Goal: Task Accomplishment & Management: Manage account settings

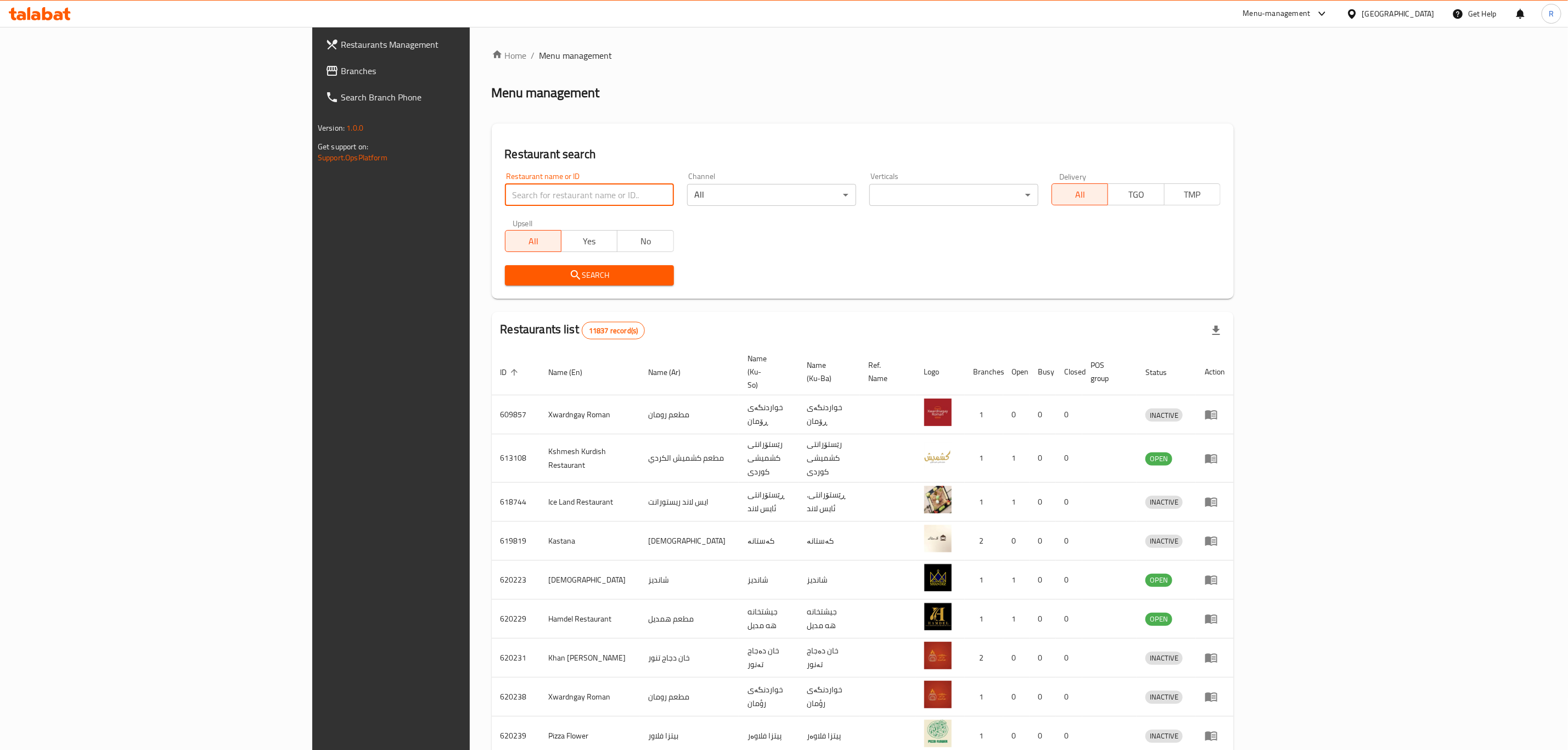
click at [505, 193] on input "search" at bounding box center [589, 195] width 169 height 22
type input "tandoori"
click at [514, 271] on span "Search" at bounding box center [589, 275] width 152 height 14
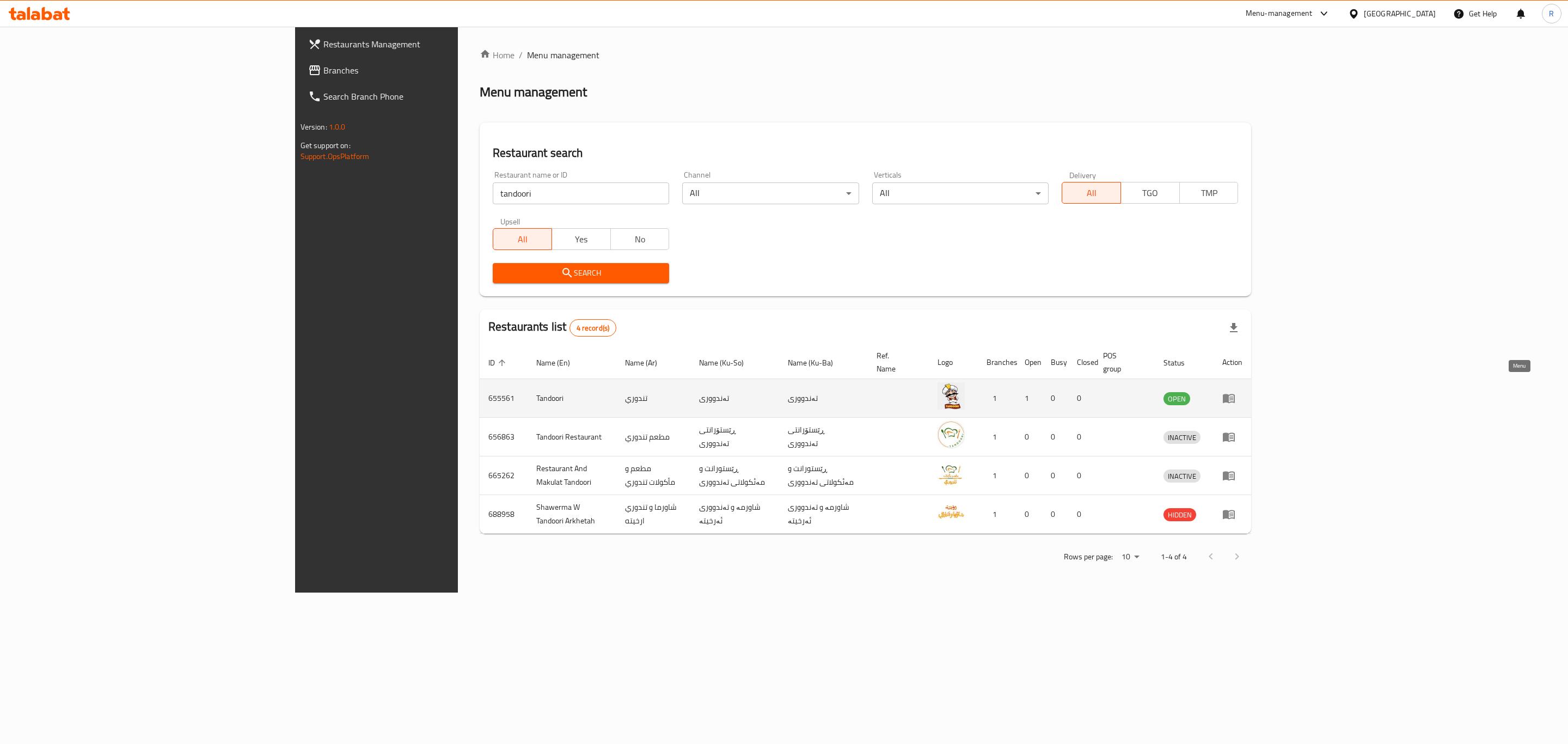
click at [1235, 391] on icon "enhanced table" at bounding box center [1228, 398] width 13 height 13
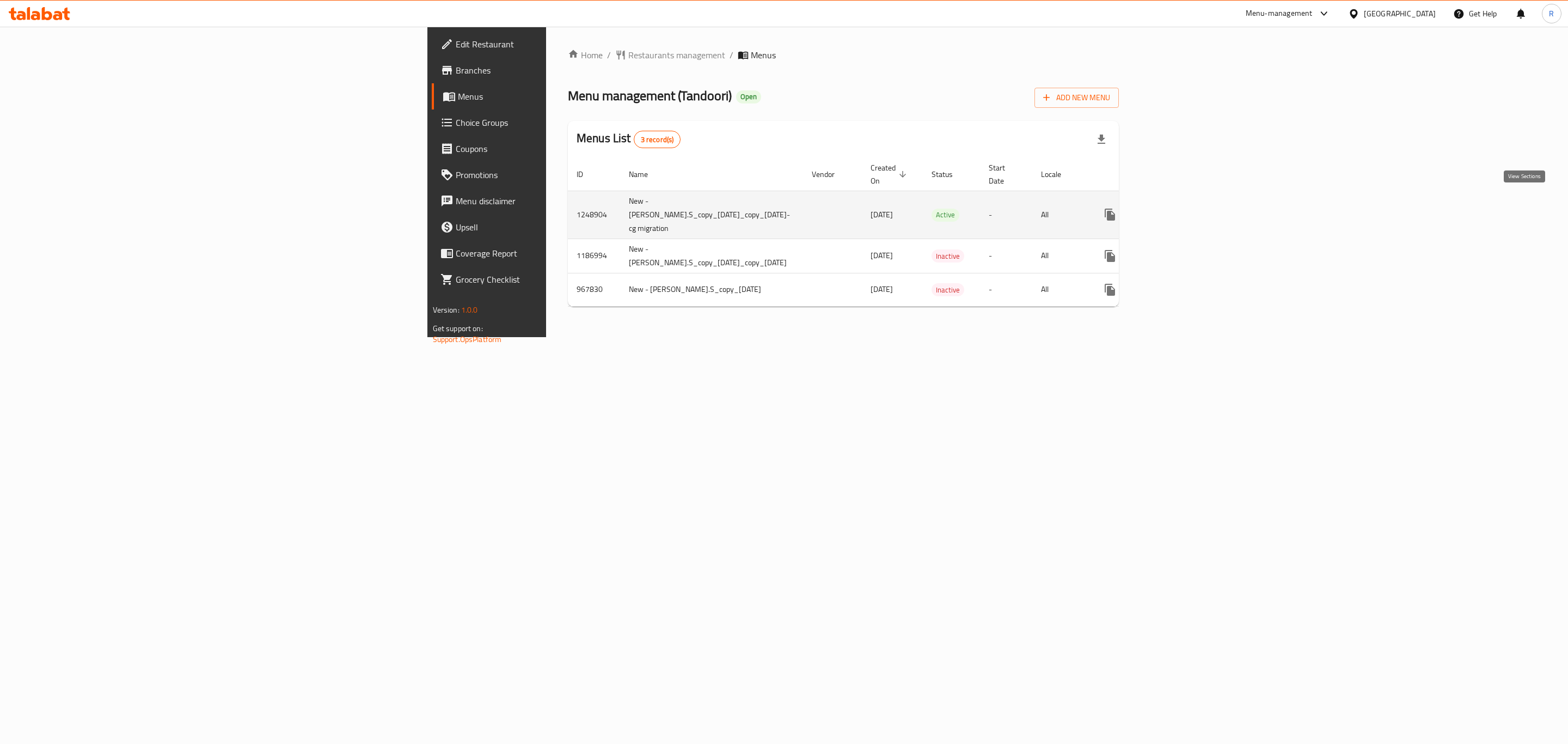
click at [1195, 208] on icon "enhanced table" at bounding box center [1188, 214] width 13 height 13
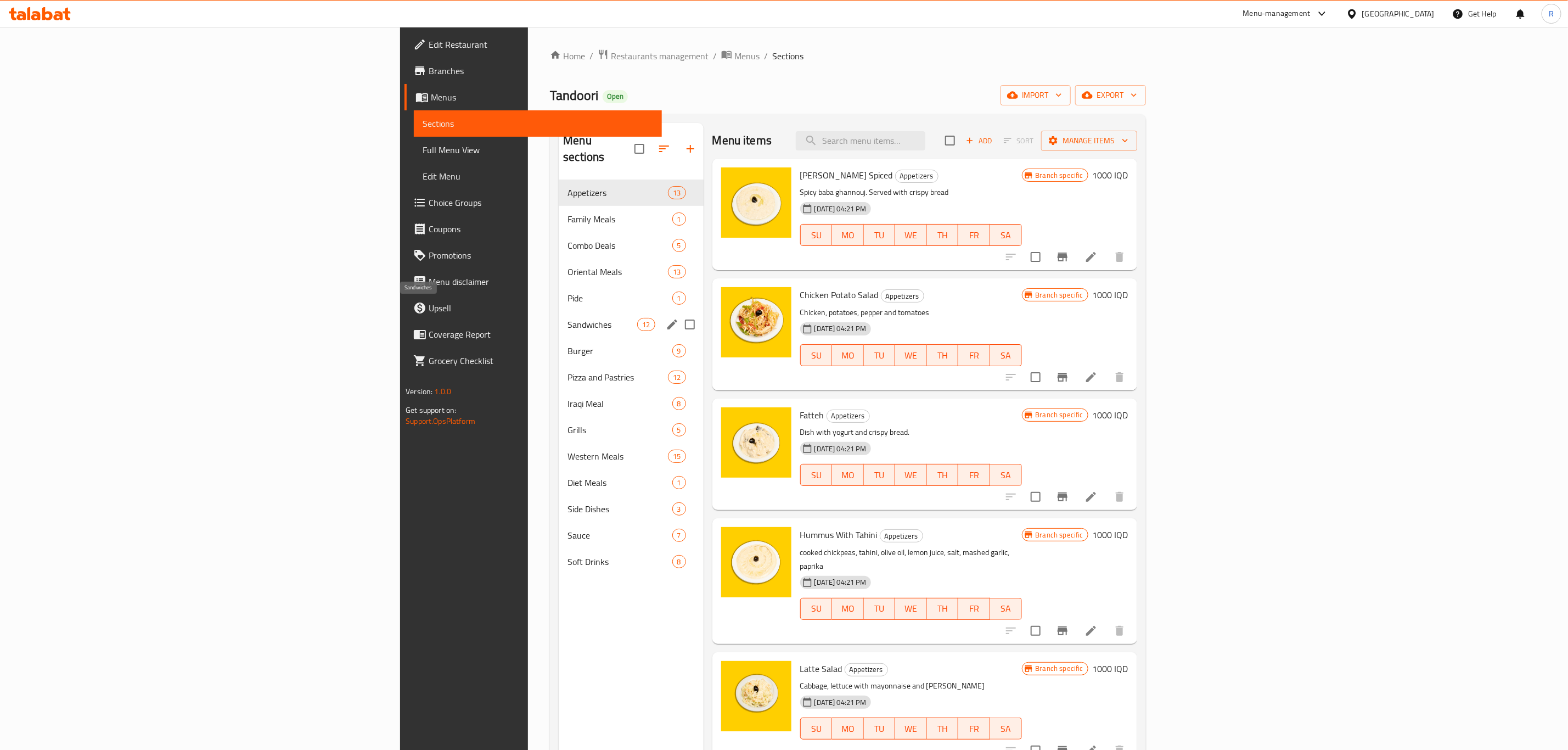
click at [568, 318] on span "Sandwiches" at bounding box center [603, 324] width 70 height 13
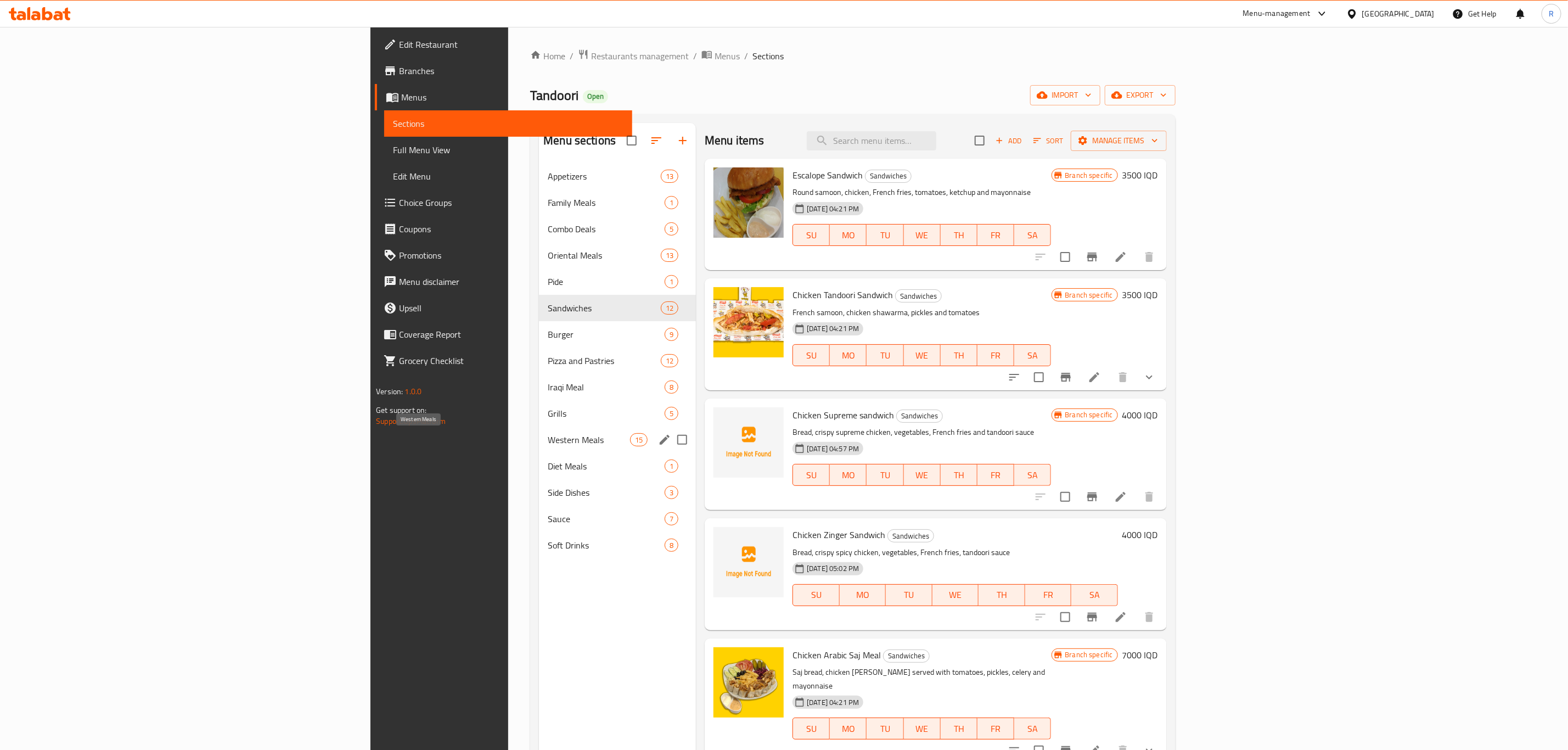
click at [548, 439] on span "Western Meals" at bounding box center [589, 439] width 82 height 13
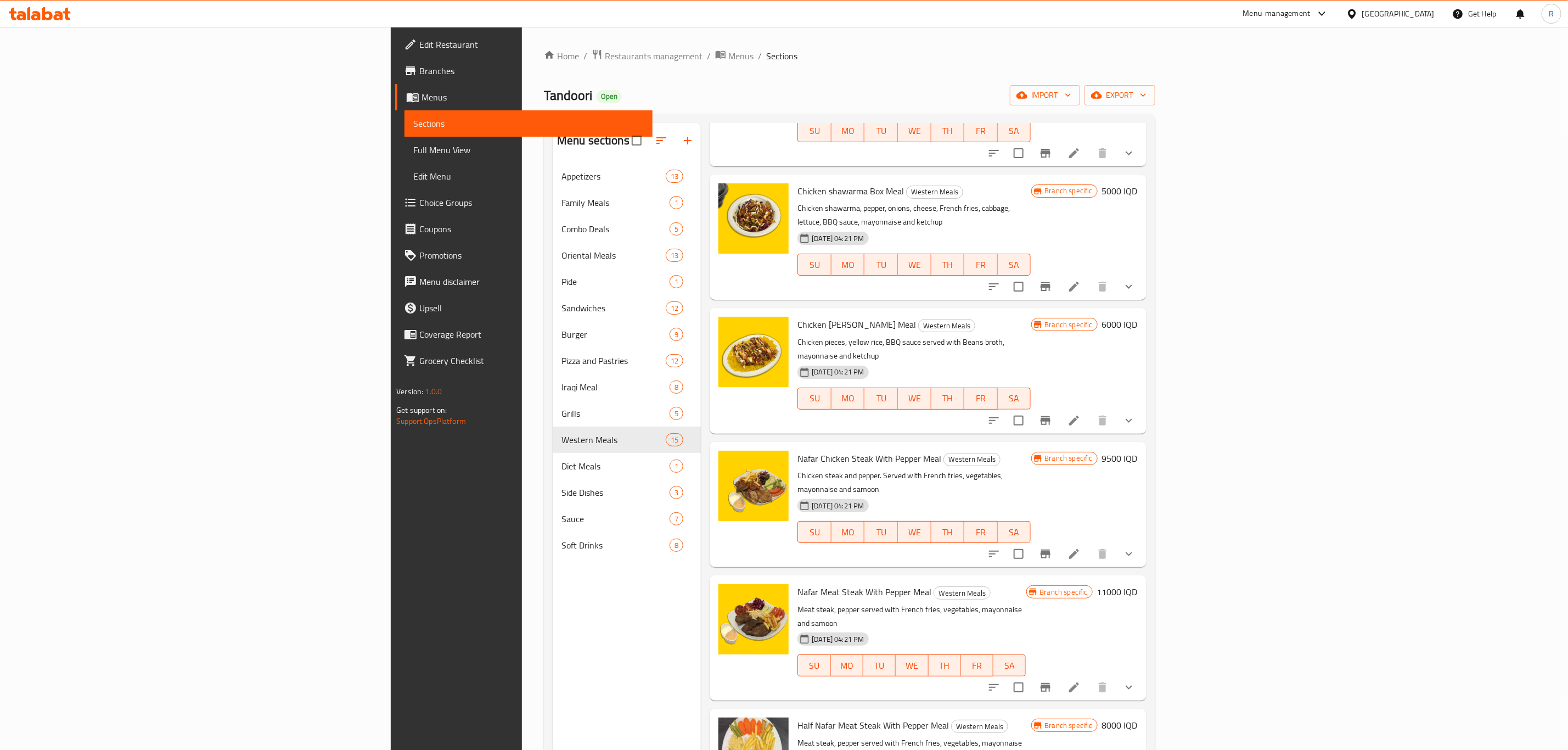
scroll to position [1059, 0]
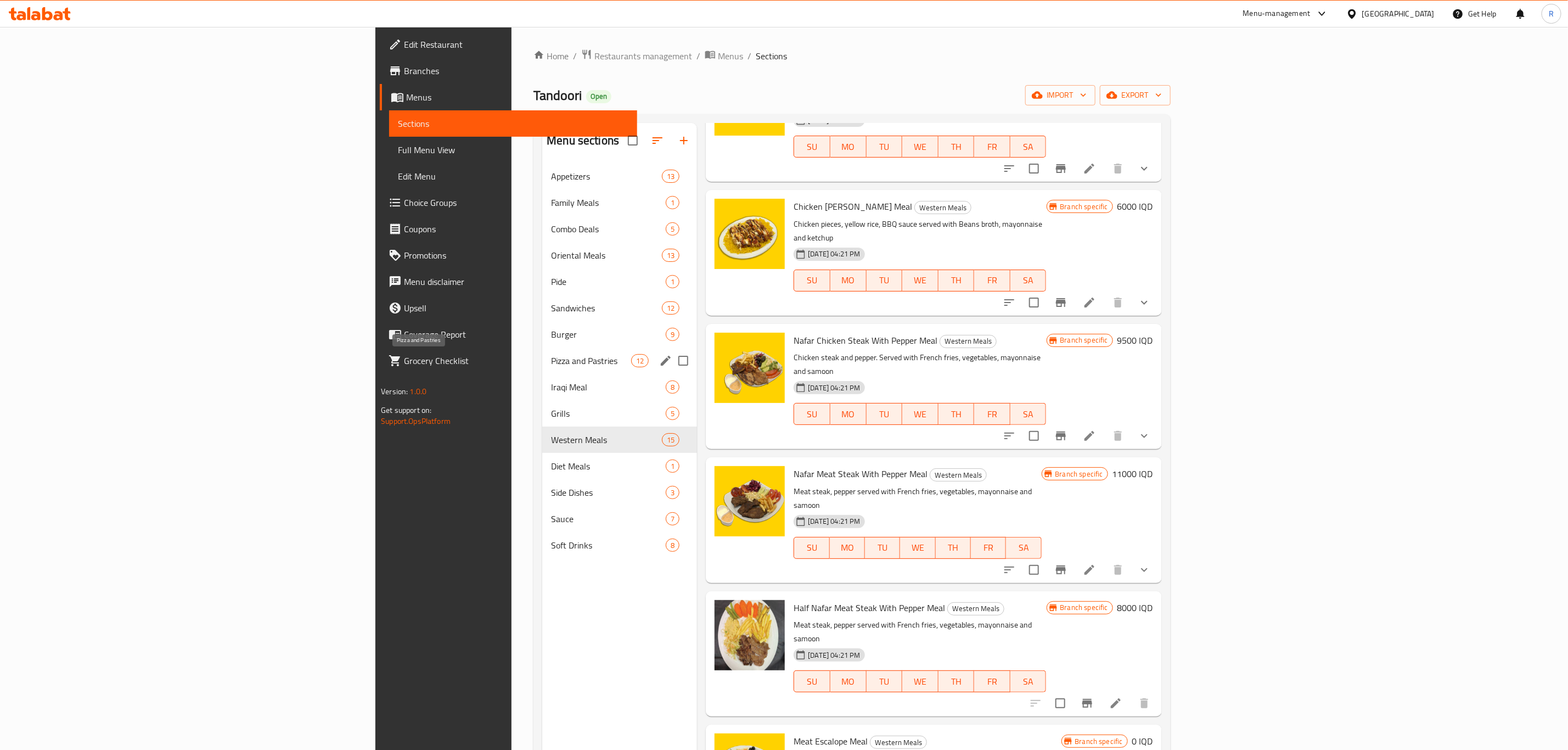
click at [551, 366] on span "Pizza and Pastries" at bounding box center [591, 360] width 80 height 13
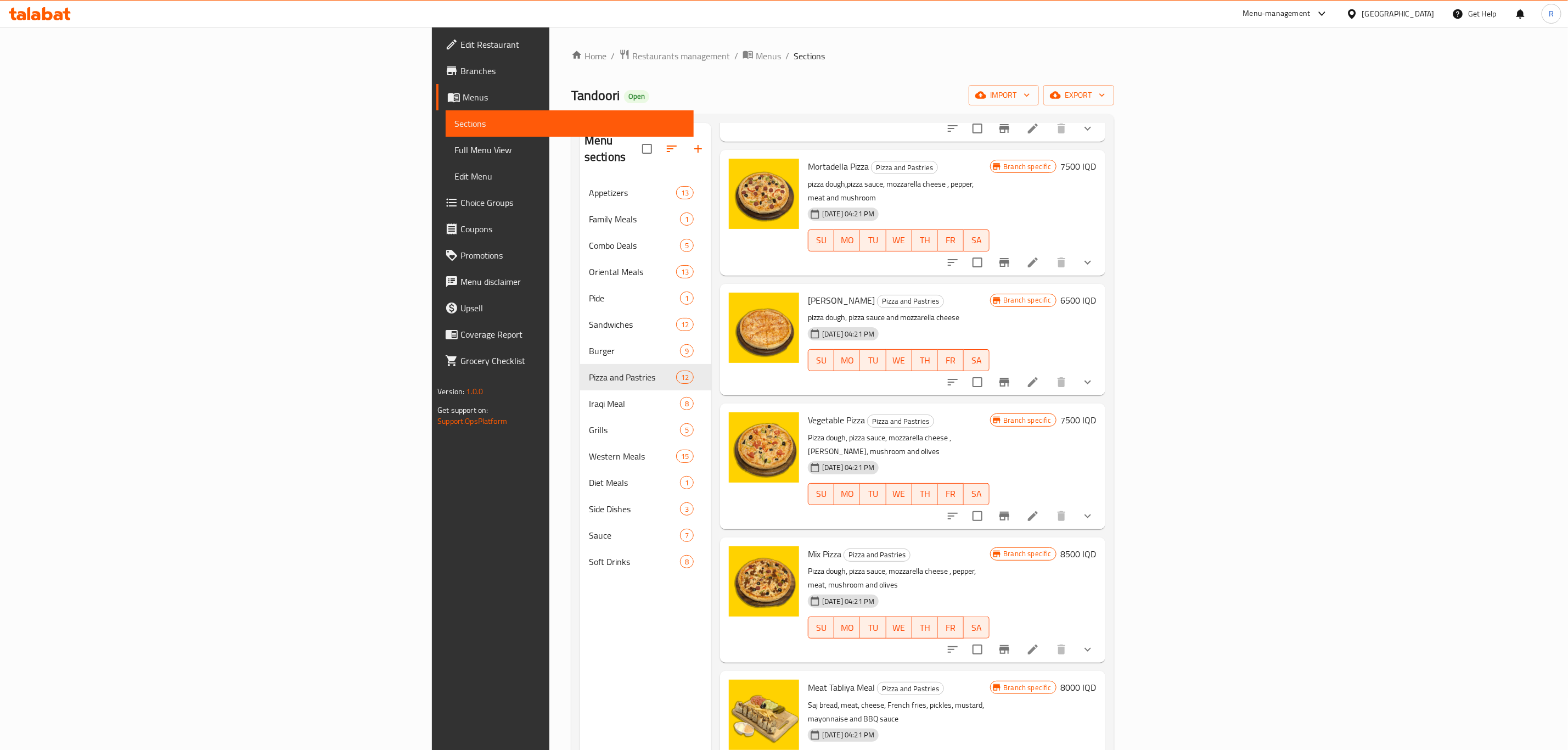
scroll to position [659, 0]
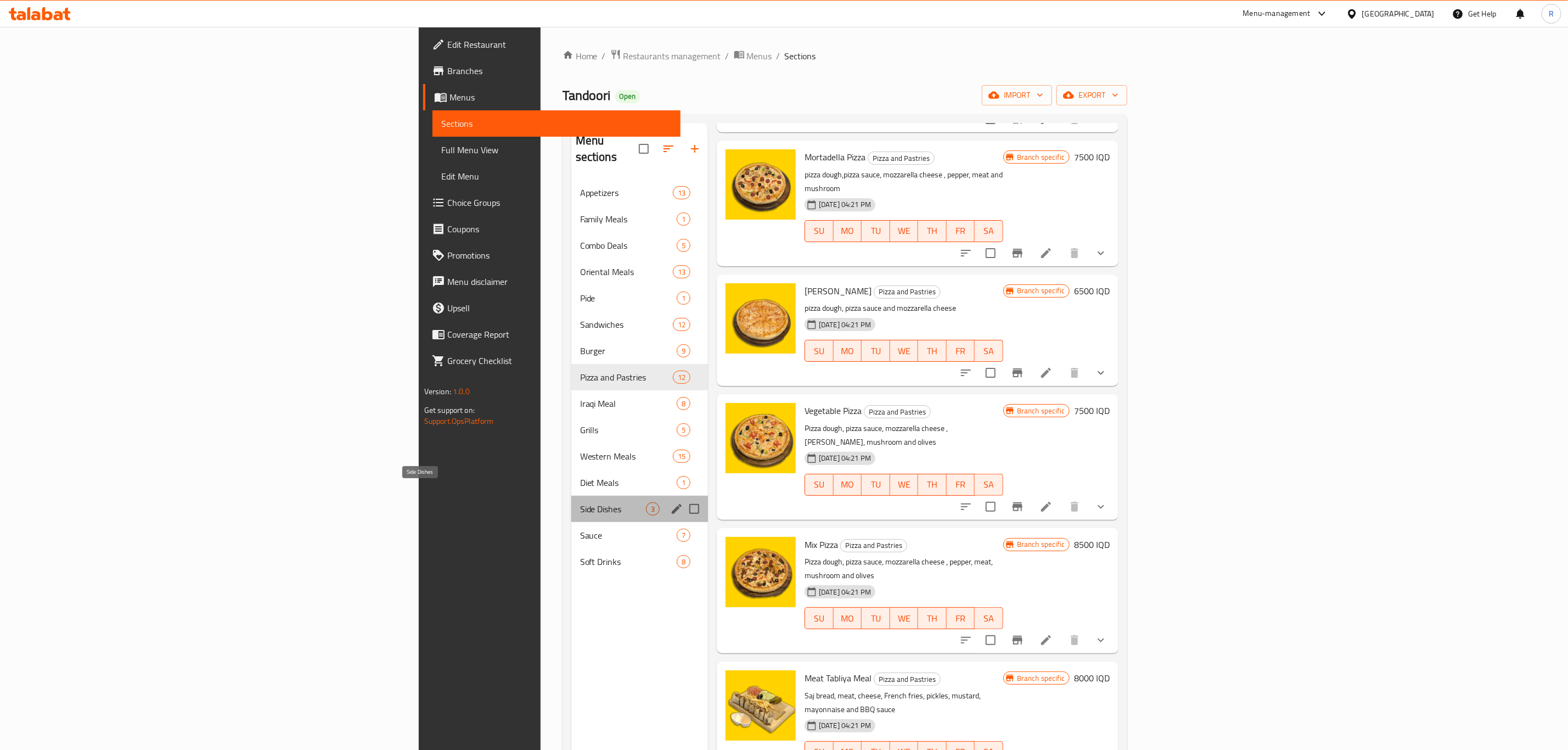
click at [580, 502] on span "Side Dishes" at bounding box center [612, 508] width 66 height 13
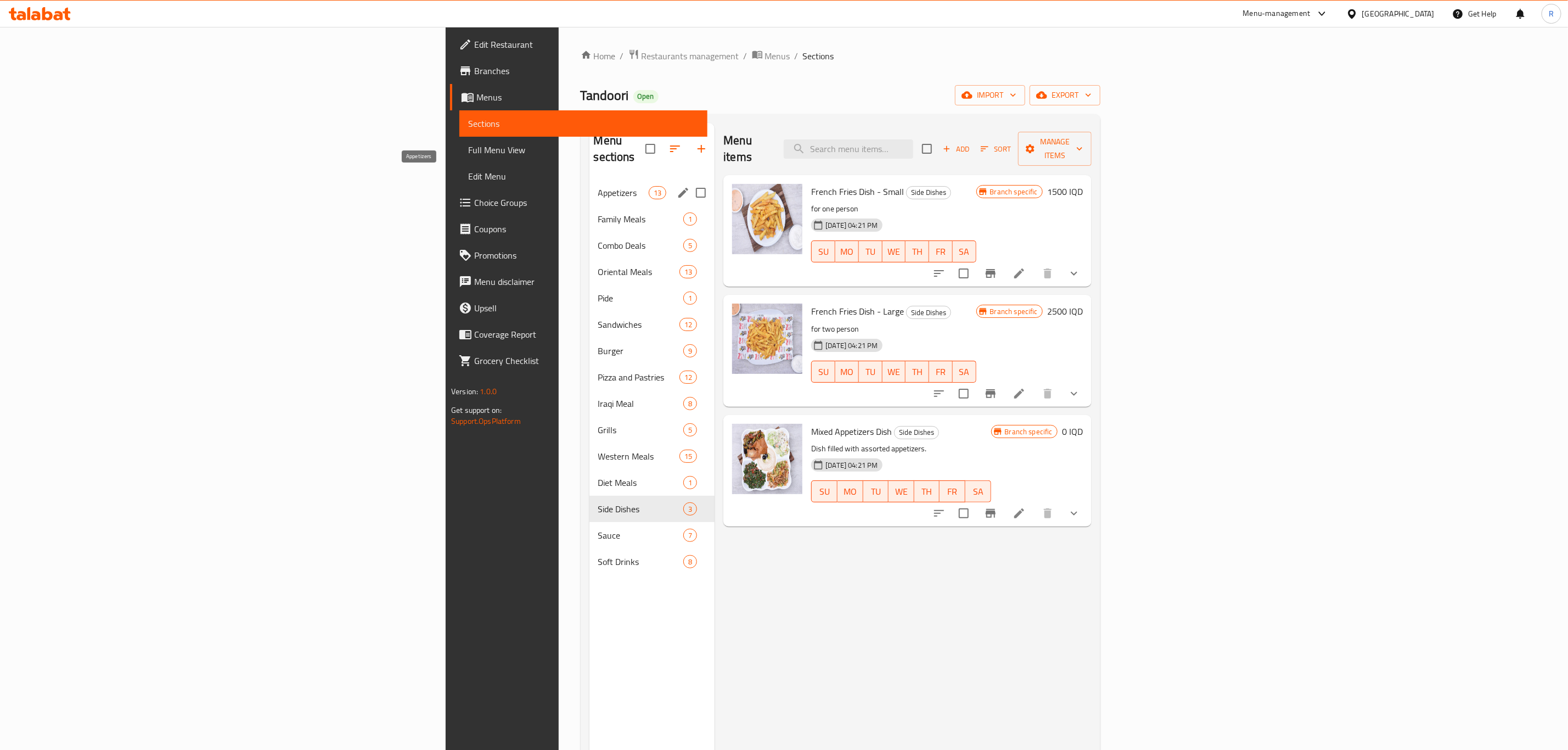
drag, startPoint x: 346, startPoint y: 171, endPoint x: 355, endPoint y: 173, distance: 9.2
click at [598, 186] on span "Appetizers" at bounding box center [624, 192] width 51 height 13
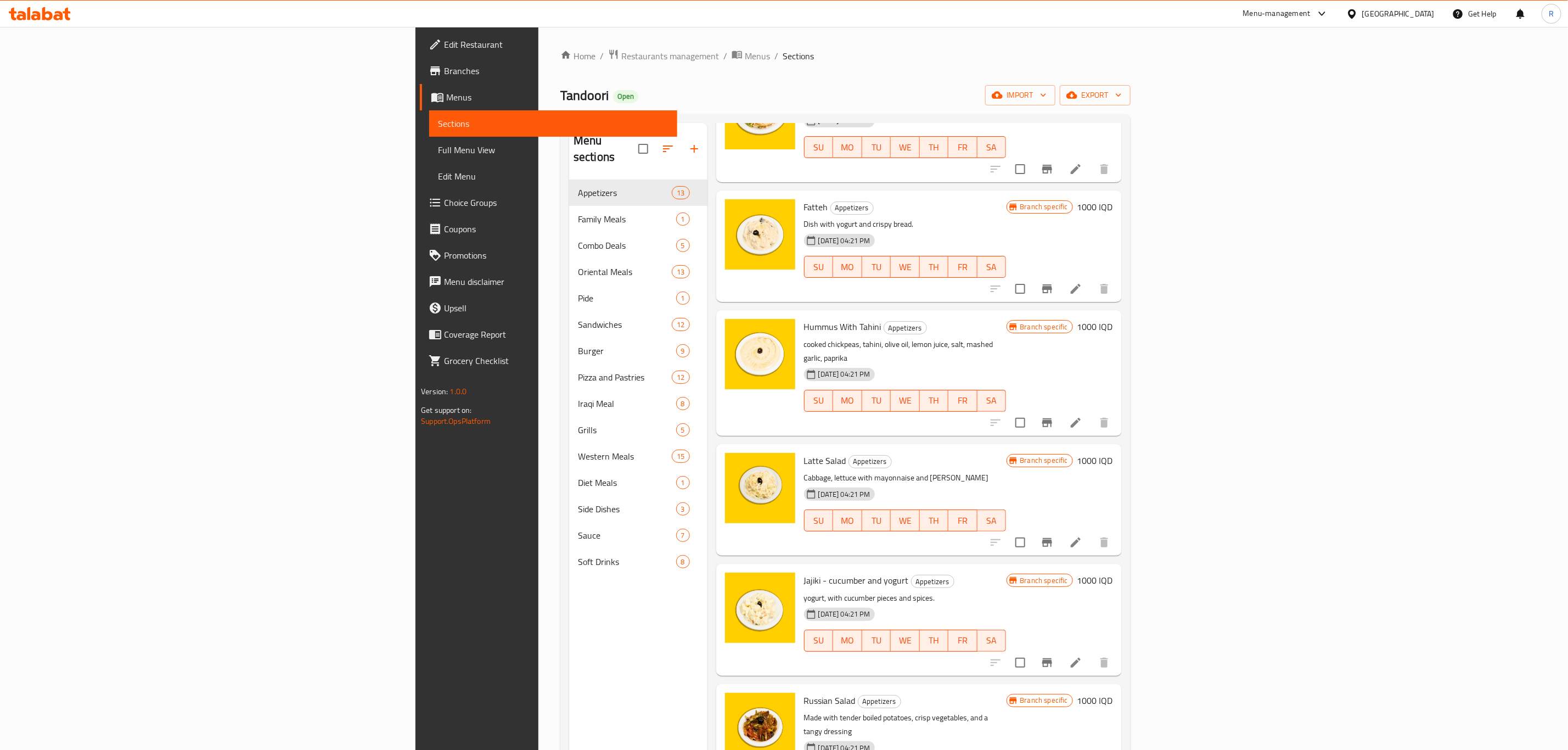
scroll to position [247, 0]
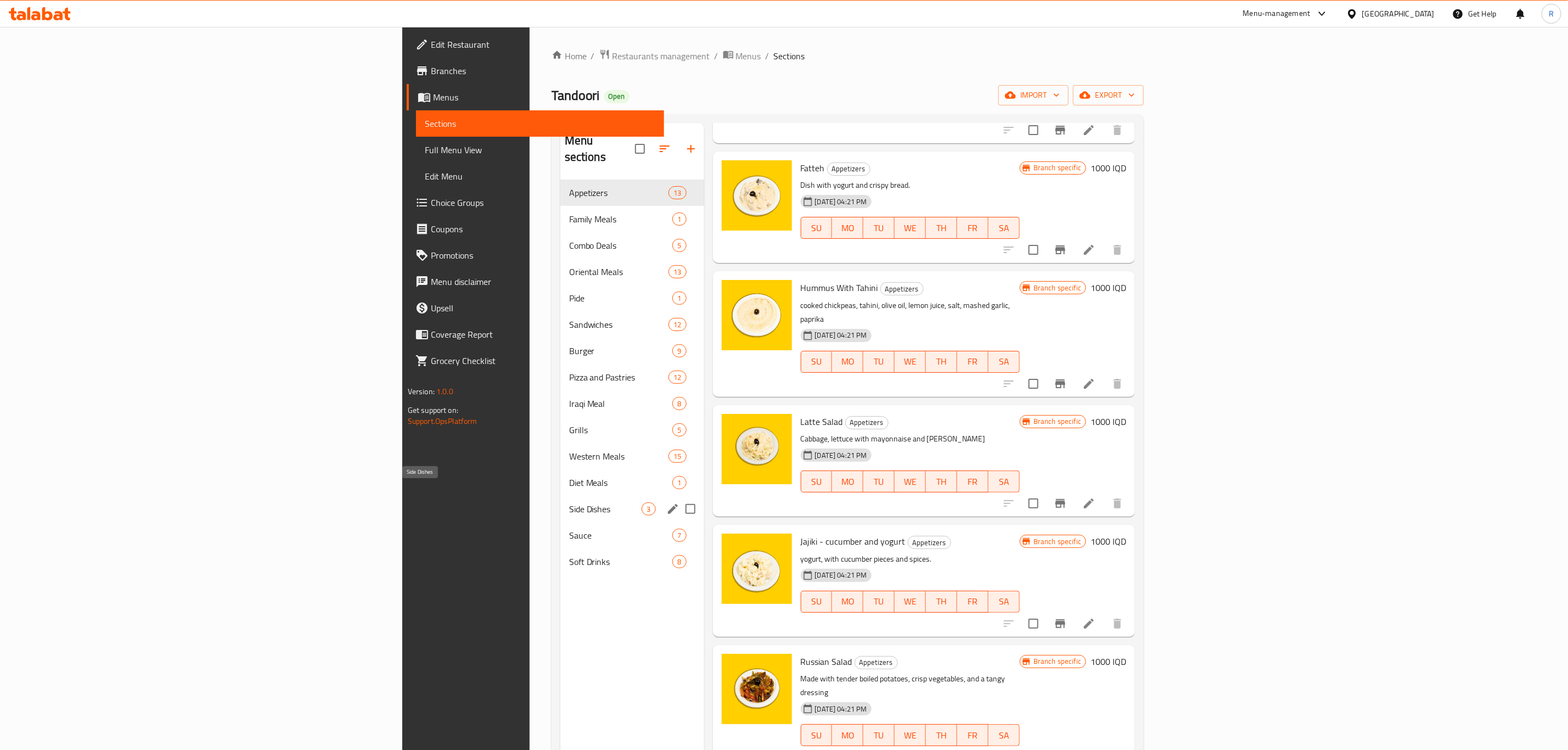
click at [570, 502] on span "Side Dishes" at bounding box center [606, 508] width 73 height 13
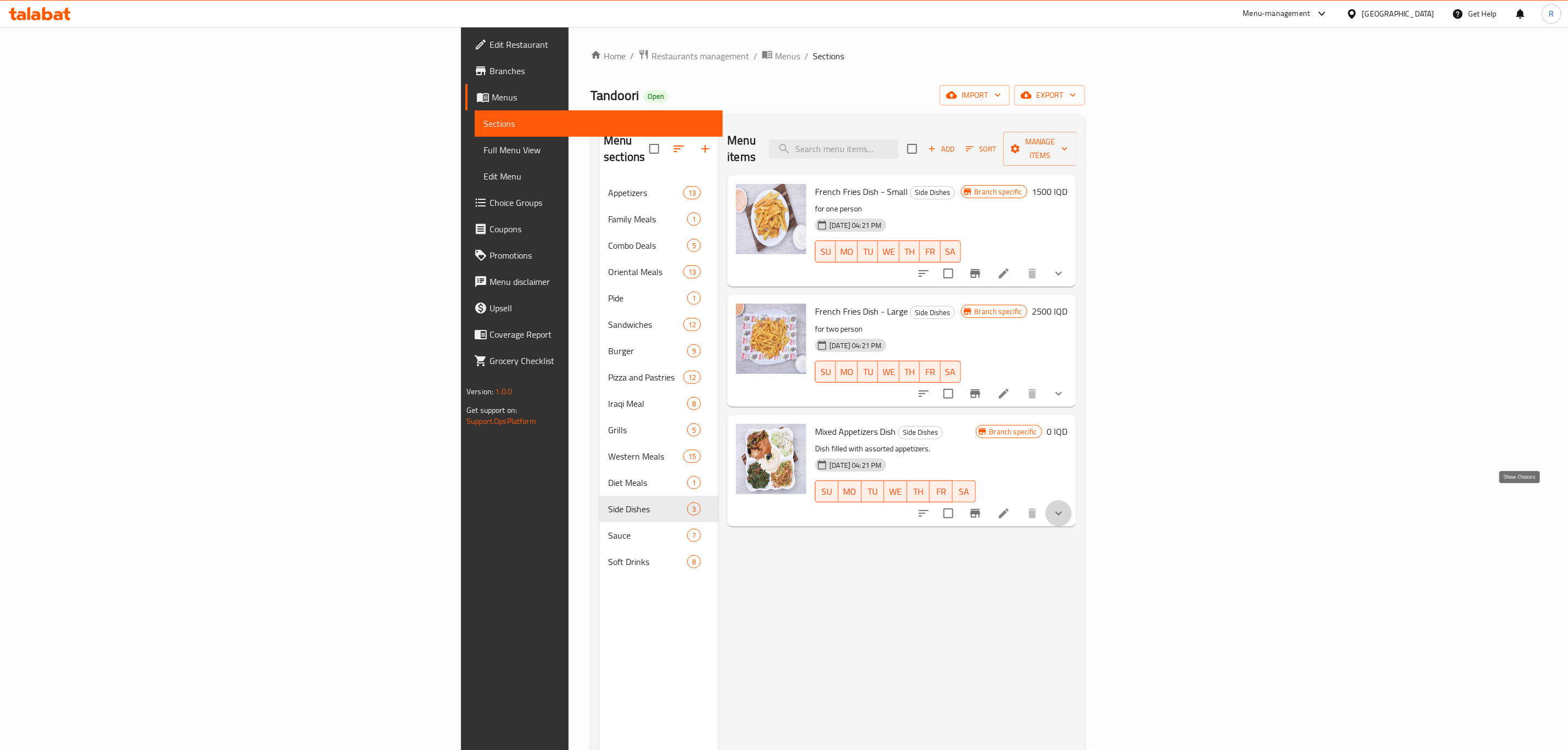
drag, startPoint x: 1524, startPoint y: 495, endPoint x: 1520, endPoint y: 512, distance: 17.5
click at [1065, 507] on icon "show more" at bounding box center [1059, 513] width 13 height 13
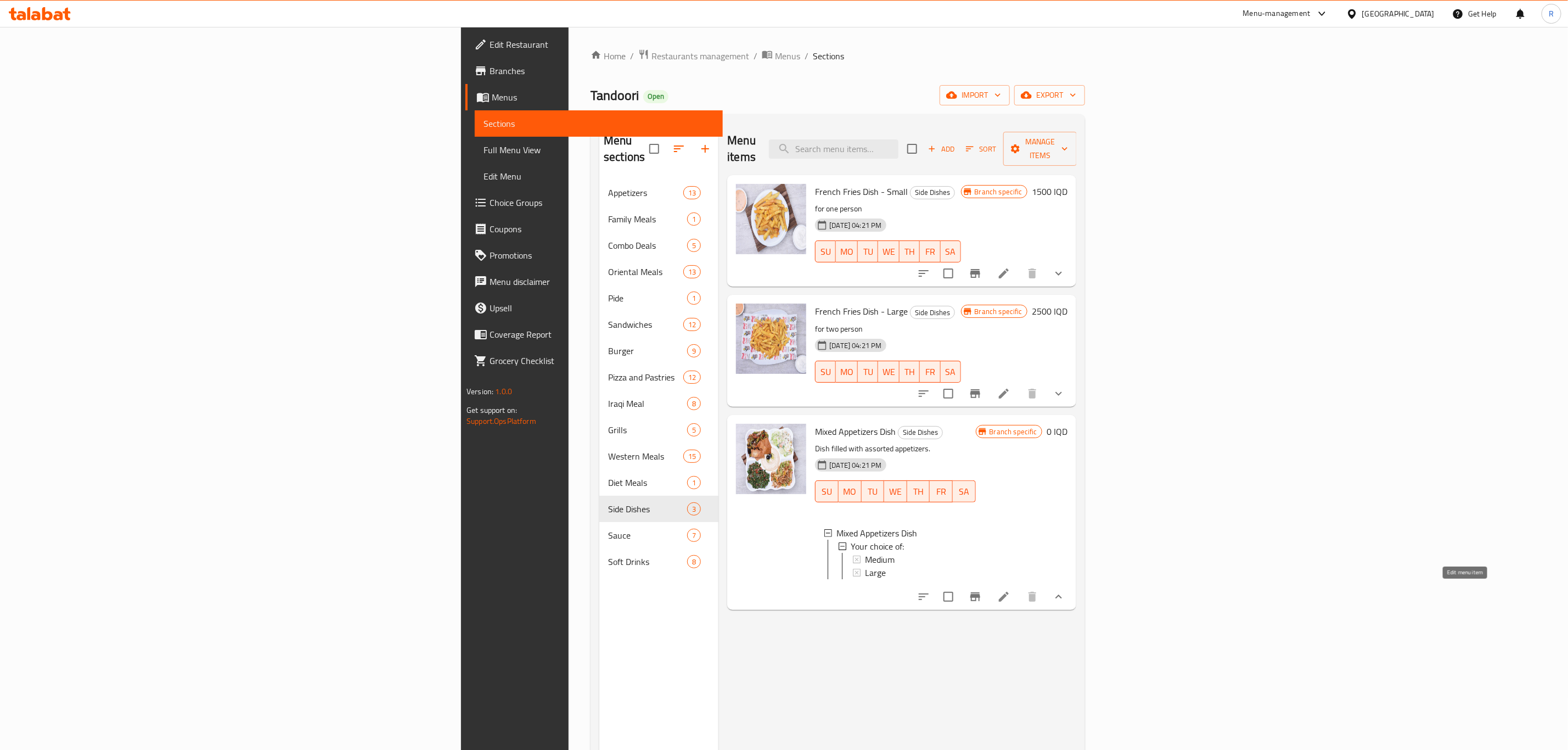
click at [1011, 590] on icon at bounding box center [1003, 597] width 13 height 13
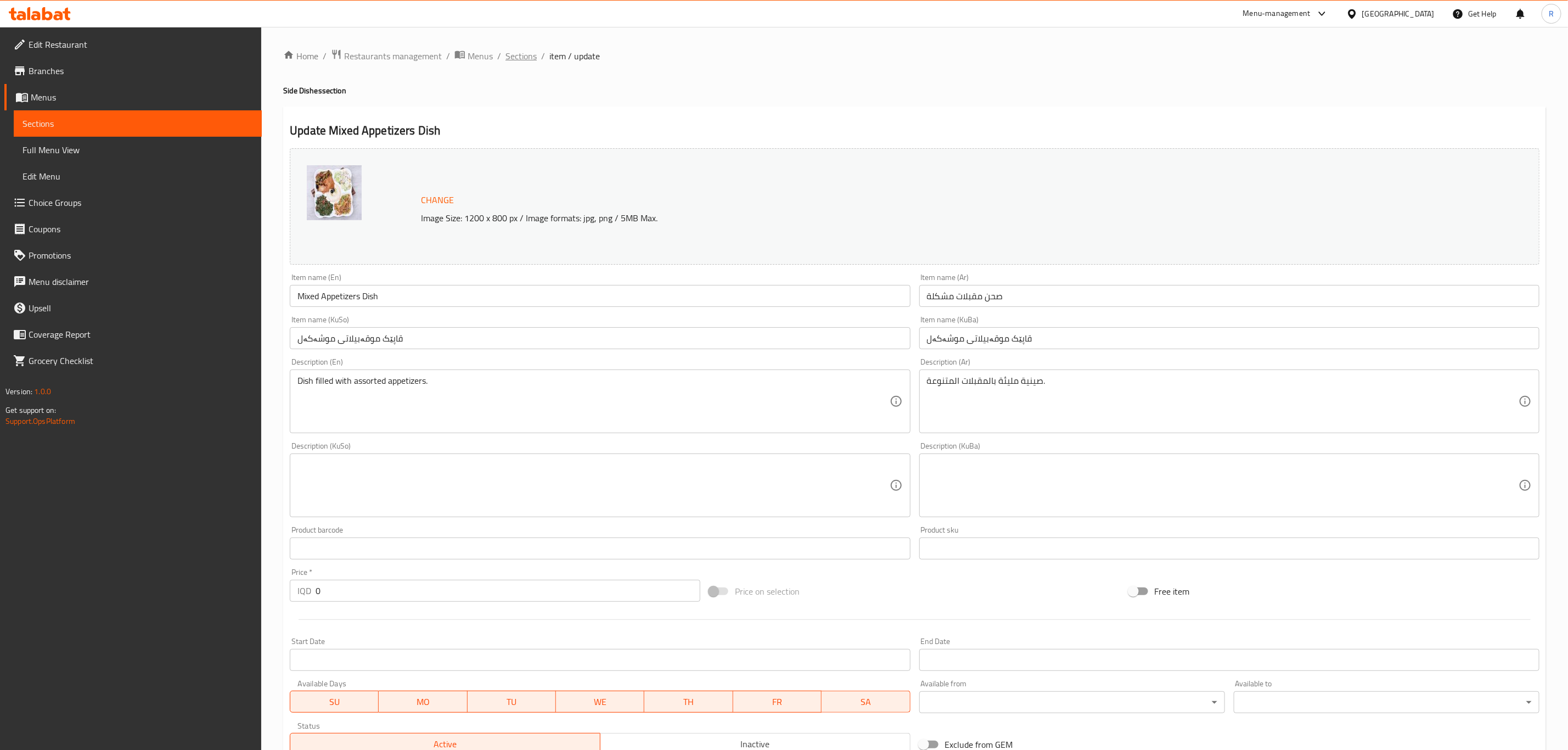
click at [526, 60] on span "Sections" at bounding box center [521, 55] width 31 height 13
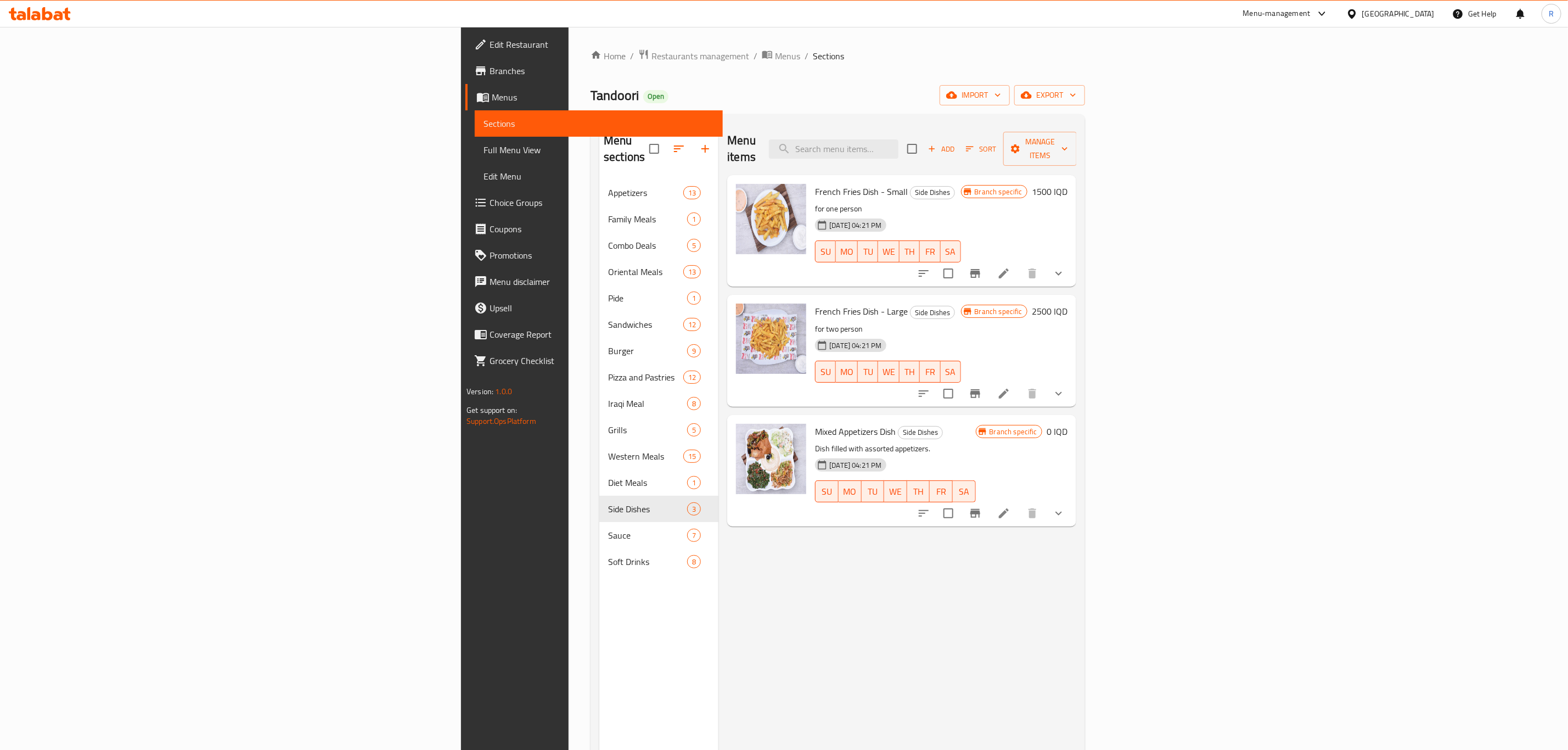
click at [719, 570] on div "Menu items Add Sort Manage items French Fries Dish - Small Side Dishes for one …" at bounding box center [897, 498] width 358 height 750
click at [738, 555] on div "Menu items Add Sort Manage items French Fries Dish - Small Side Dishes for one …" at bounding box center [897, 498] width 358 height 750
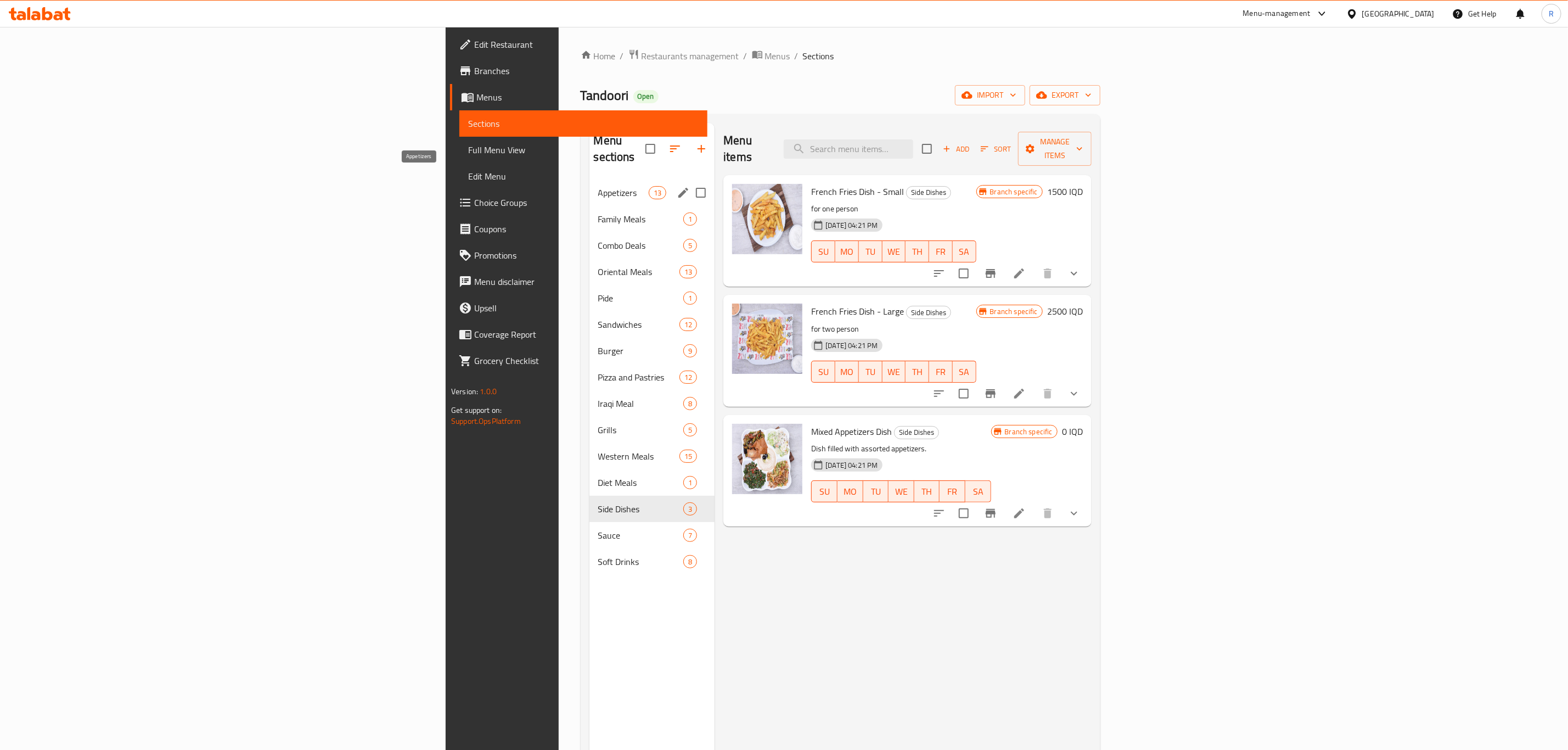
click at [598, 186] on span "Appetizers" at bounding box center [624, 192] width 51 height 13
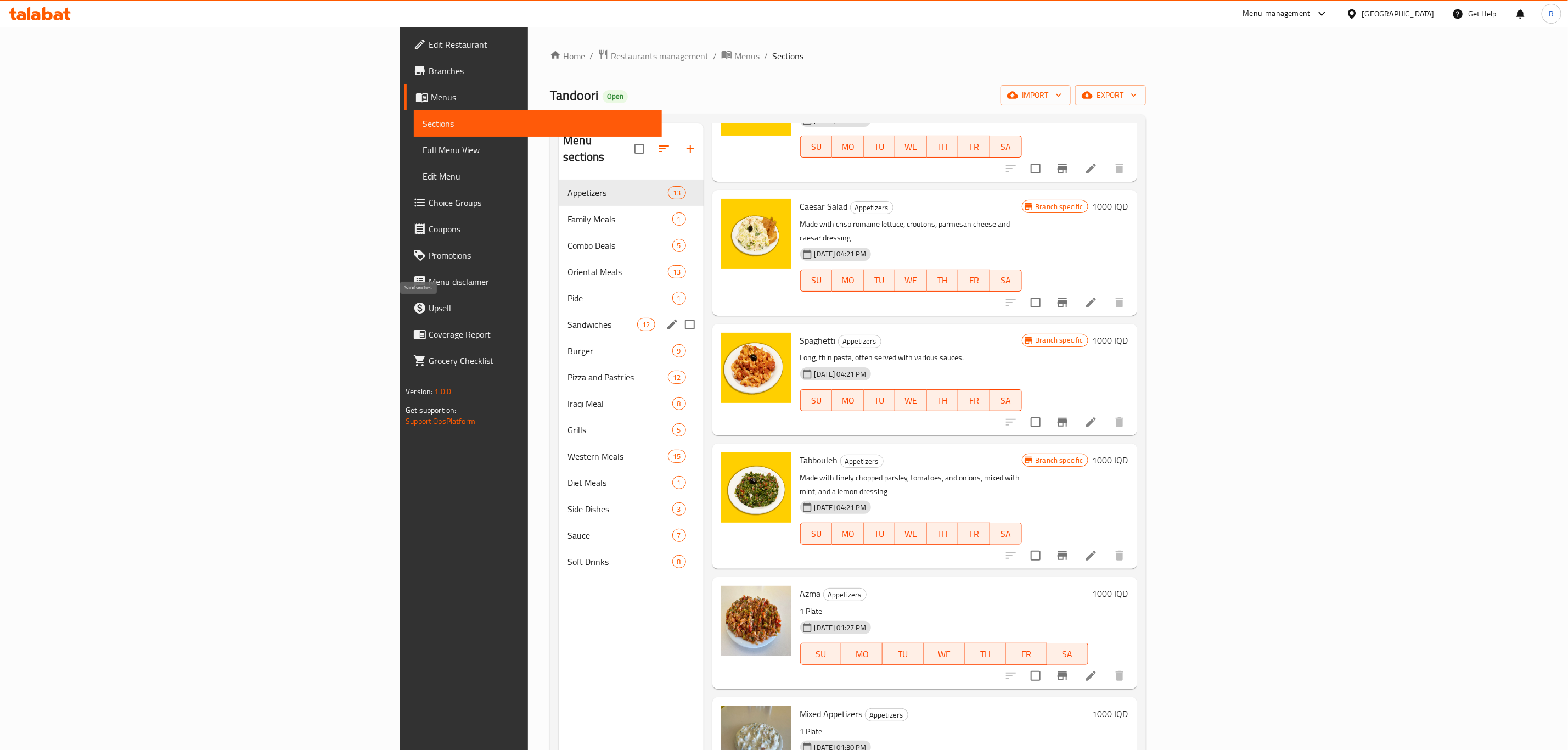
click at [568, 318] on span "Sandwiches" at bounding box center [603, 324] width 70 height 13
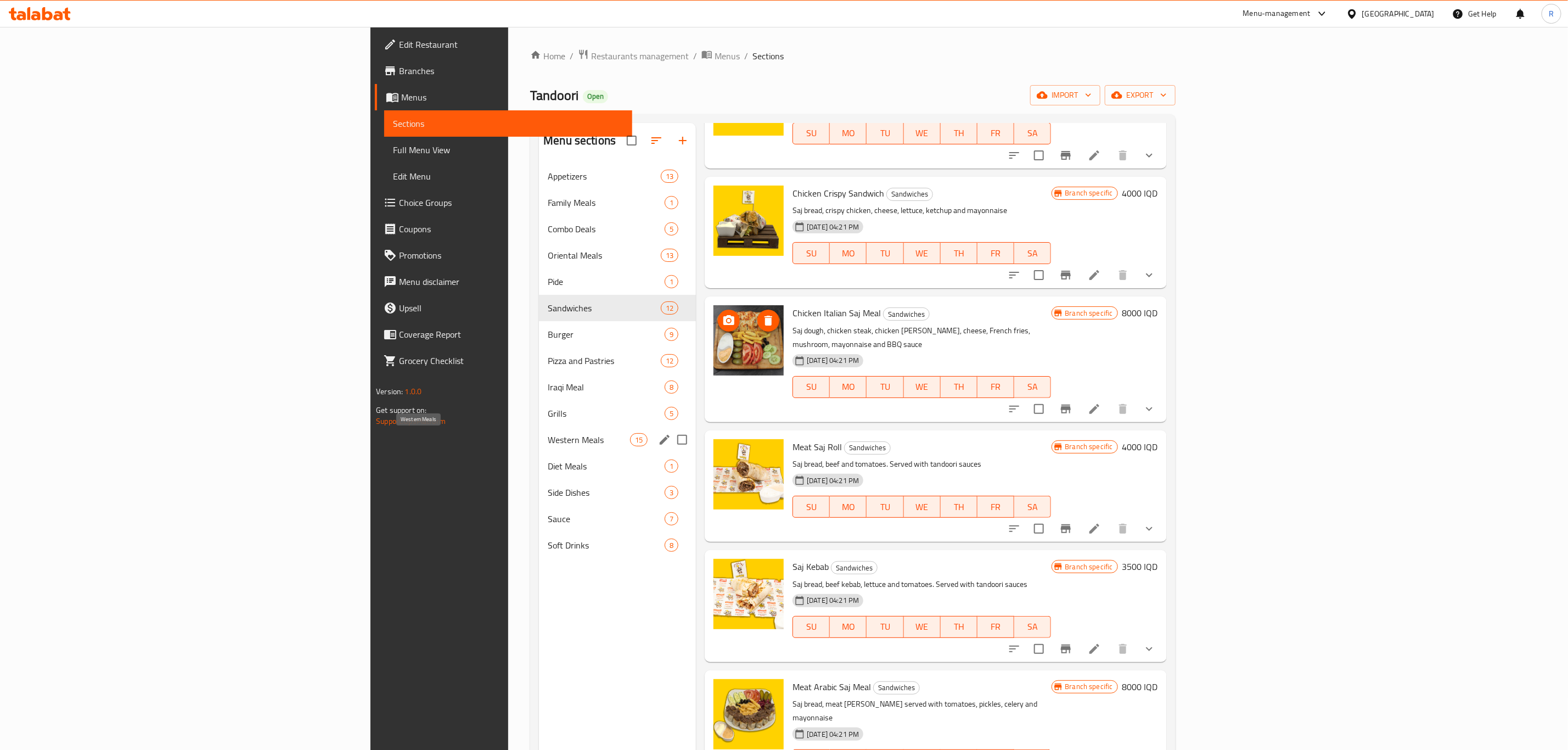
click at [548, 438] on span "Western Meals" at bounding box center [589, 439] width 82 height 13
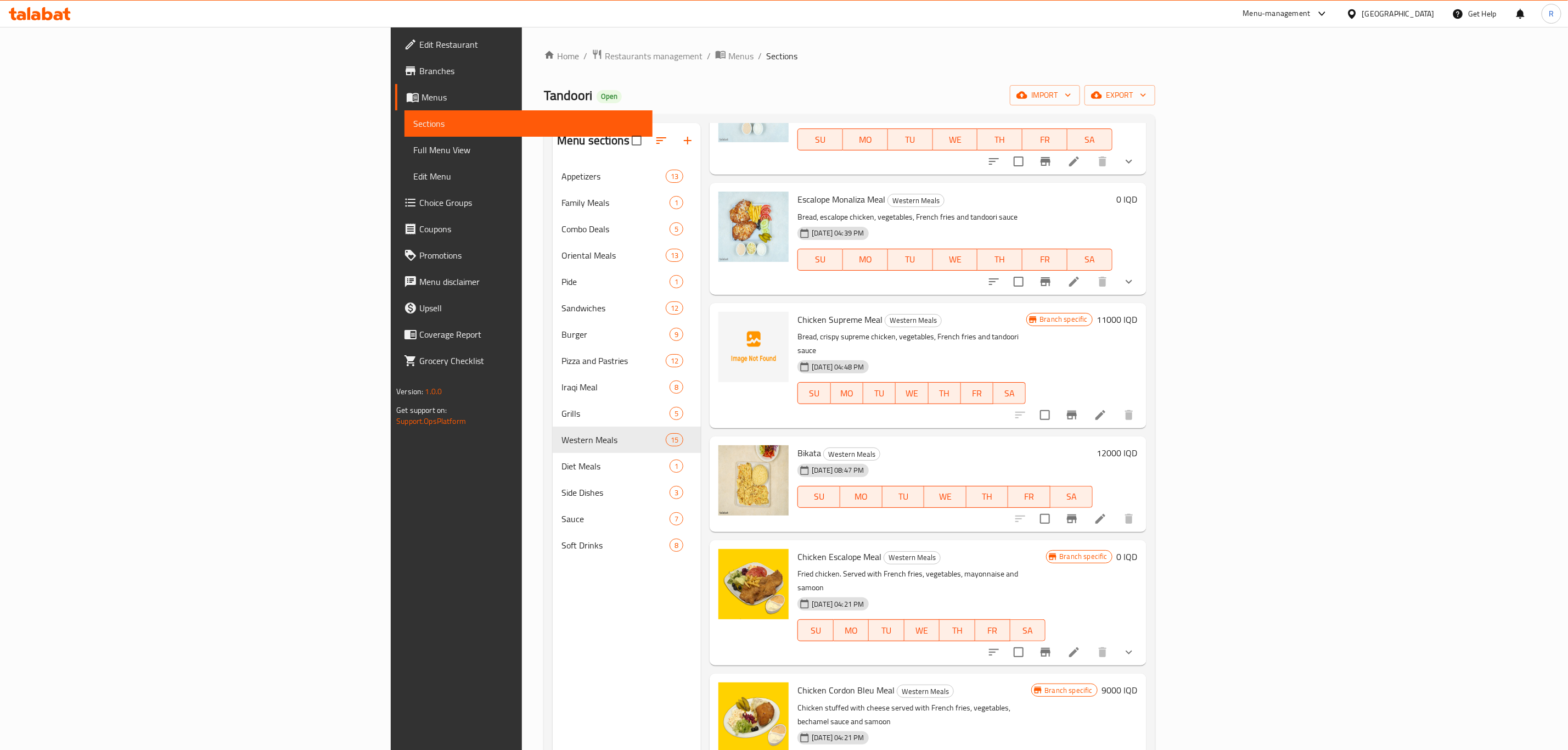
scroll to position [412, 0]
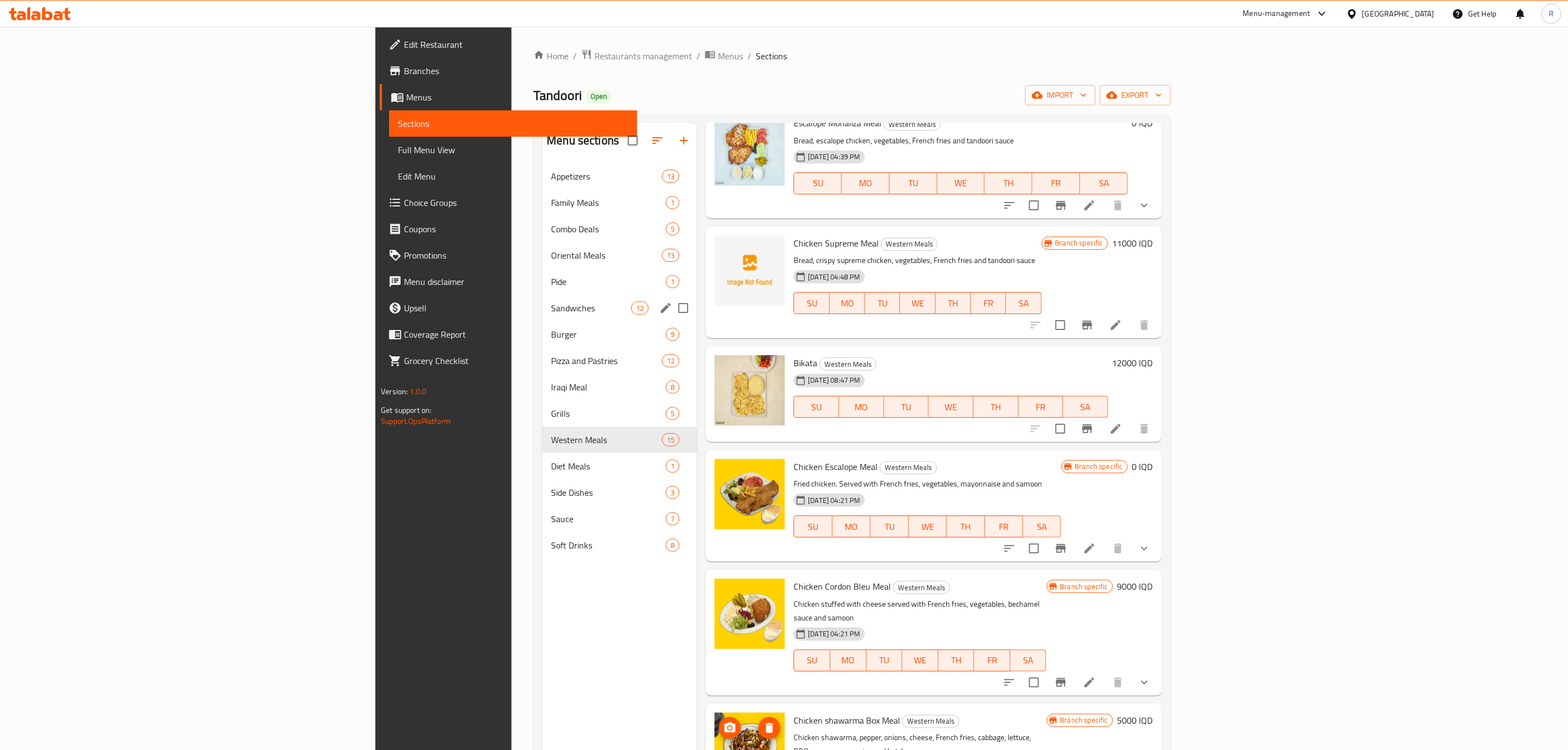
click at [543, 300] on div "Sandwiches 12" at bounding box center [620, 307] width 155 height 26
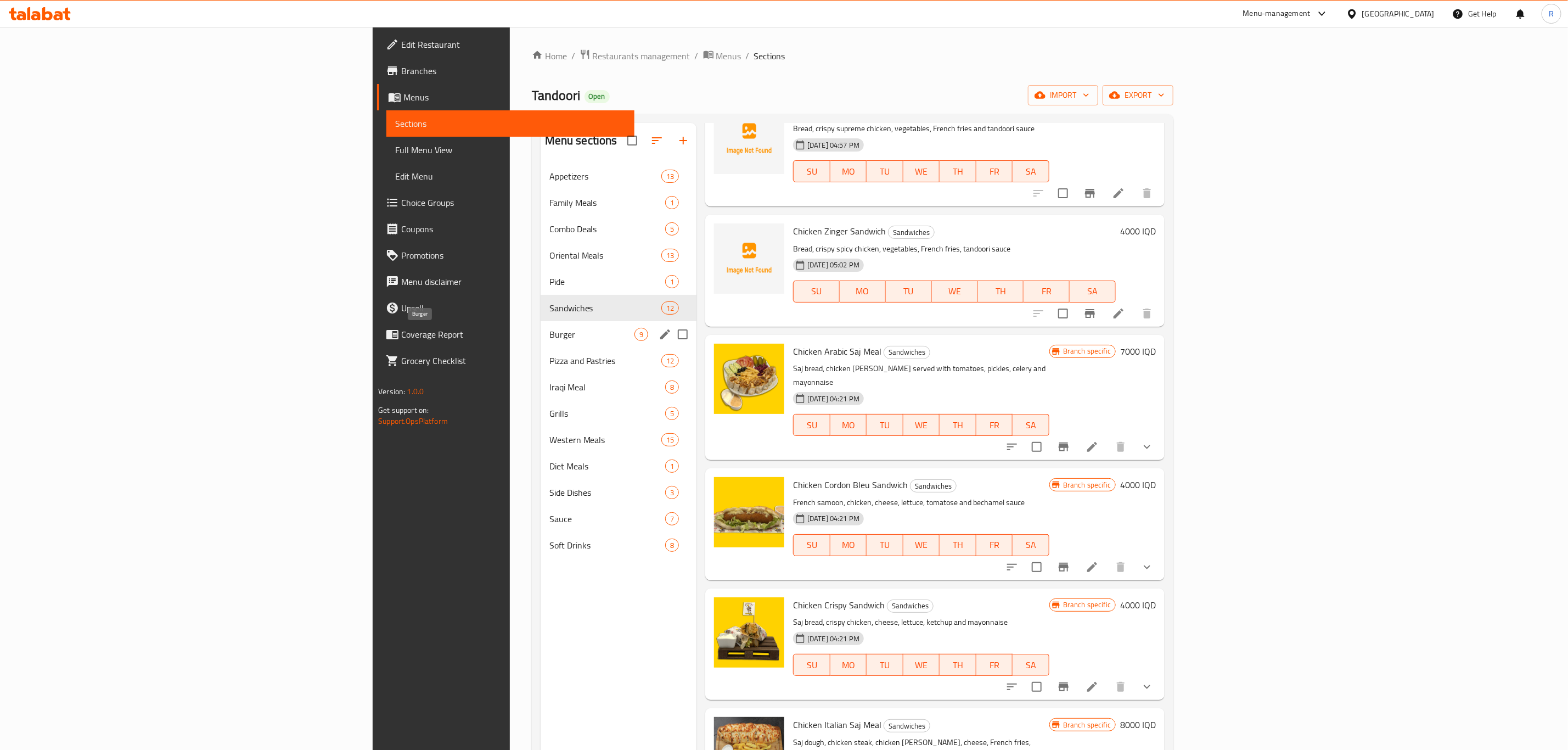
click at [549, 334] on span "Burger" at bounding box center [592, 334] width 85 height 13
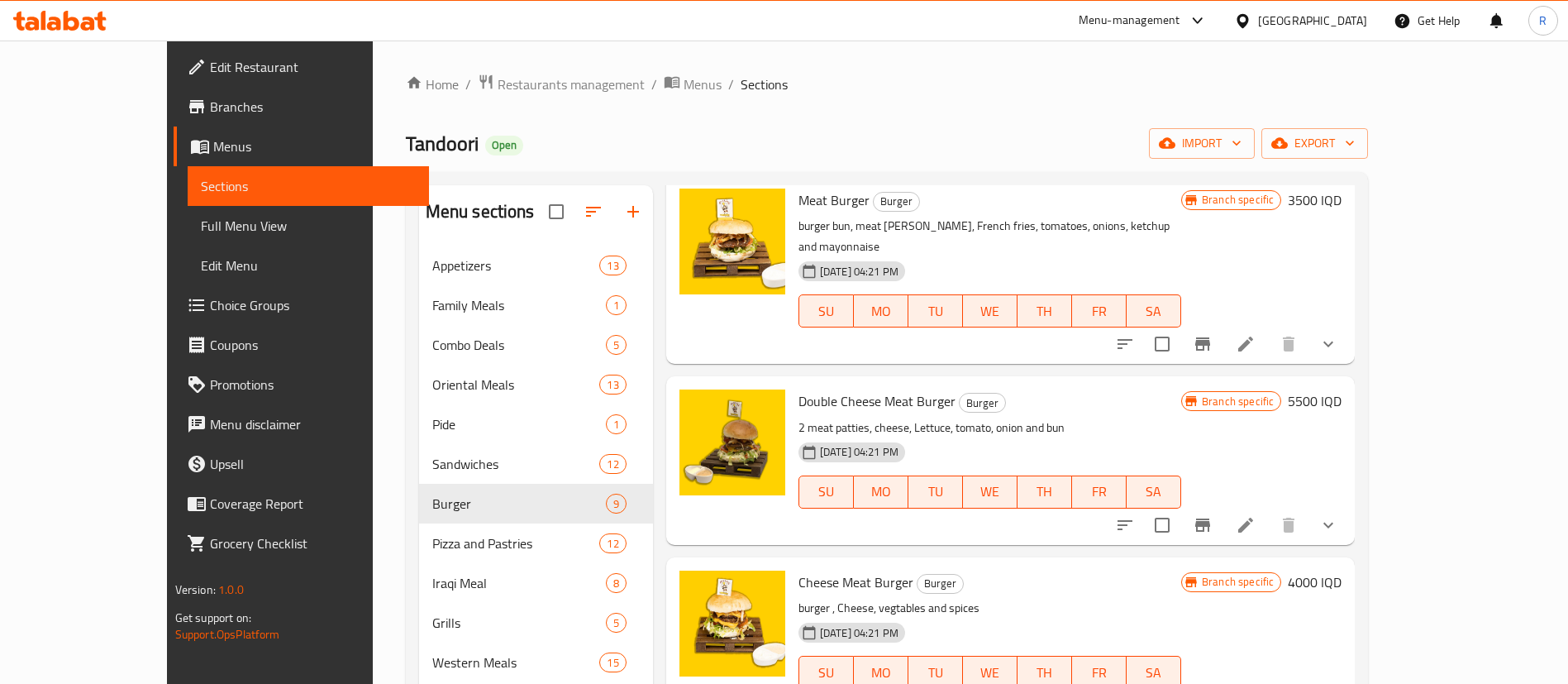
scroll to position [496, 0]
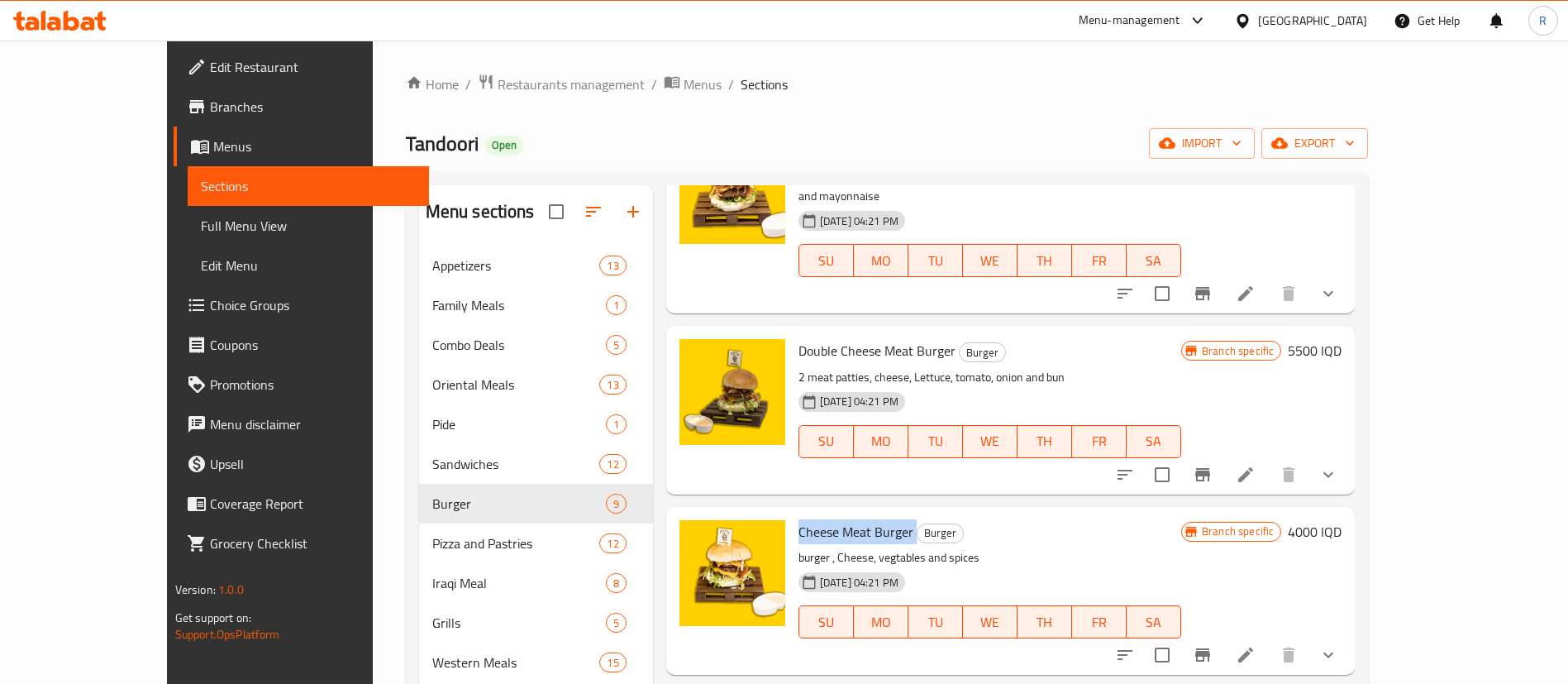
drag, startPoint x: 871, startPoint y: 491, endPoint x: 754, endPoint y: 486, distance: 117.1
click at [792, 513] on div "Cheese Meat Burger Burger burger , Cheese, vegtables and spices [DATE] 04:21 PM…" at bounding box center [990, 590] width 395 height 154
copy h6 "Cheese Meat Burger"
click at [1040, 513] on div "Cheese Meat Burger Burger burger , Cheese, vegtables and spices [DATE] 04:21 PM…" at bounding box center [990, 590] width 395 height 154
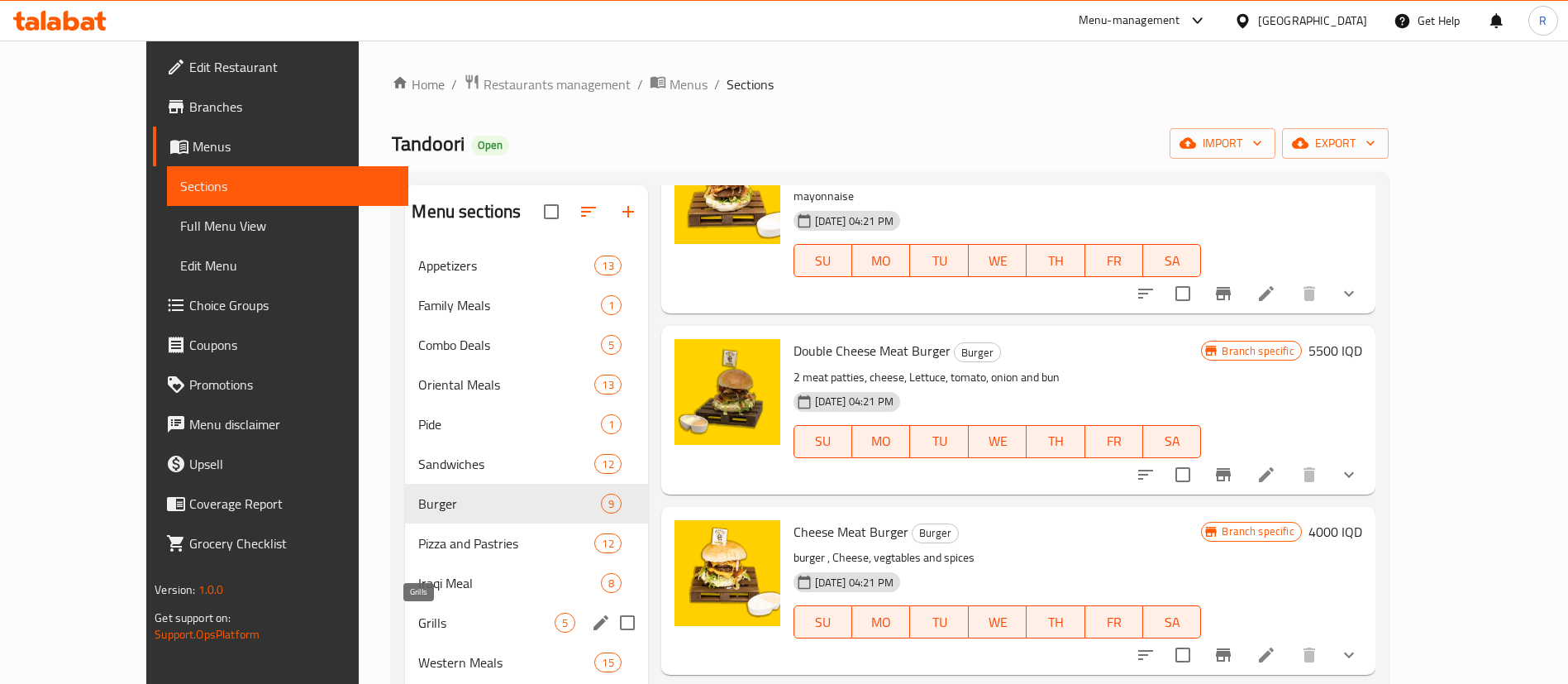
scroll to position [231, 0]
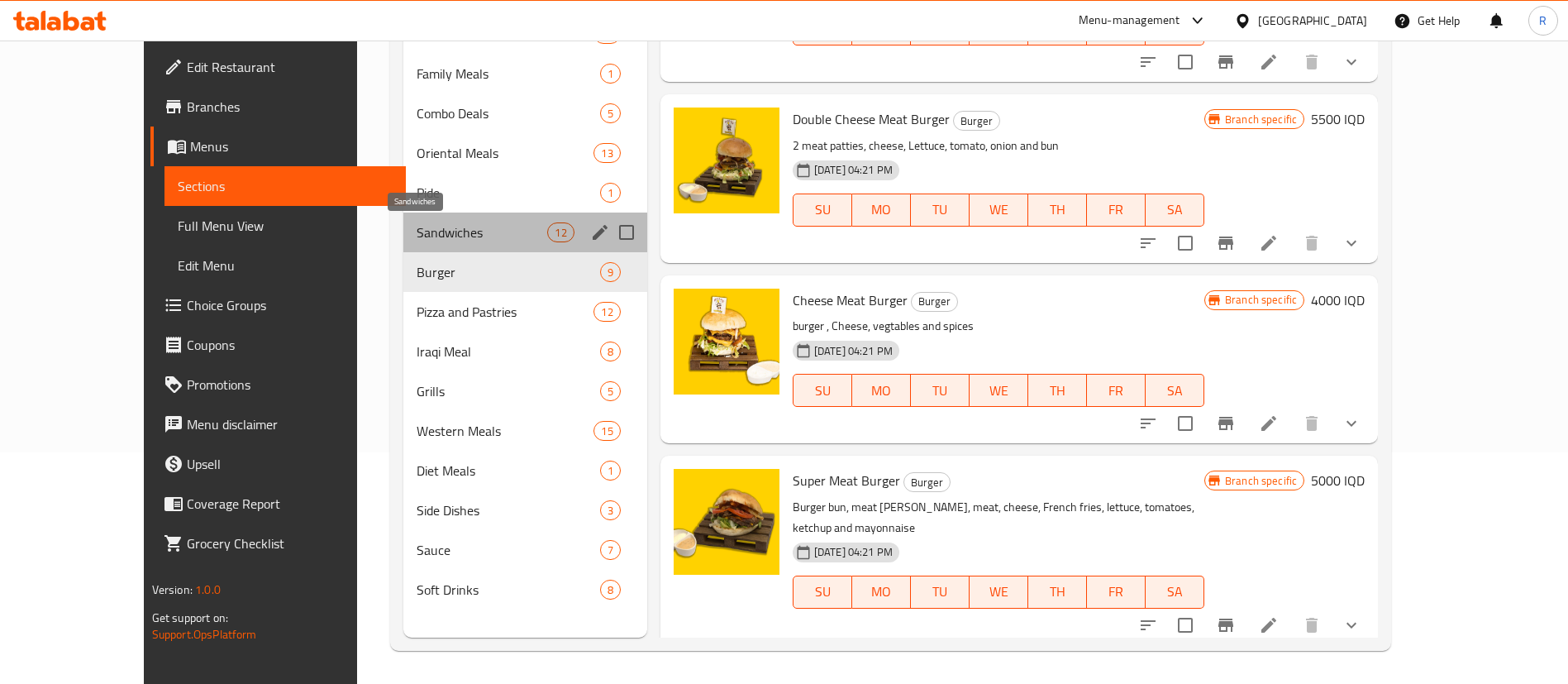
click at [417, 224] on span "Sandwiches" at bounding box center [482, 232] width 131 height 19
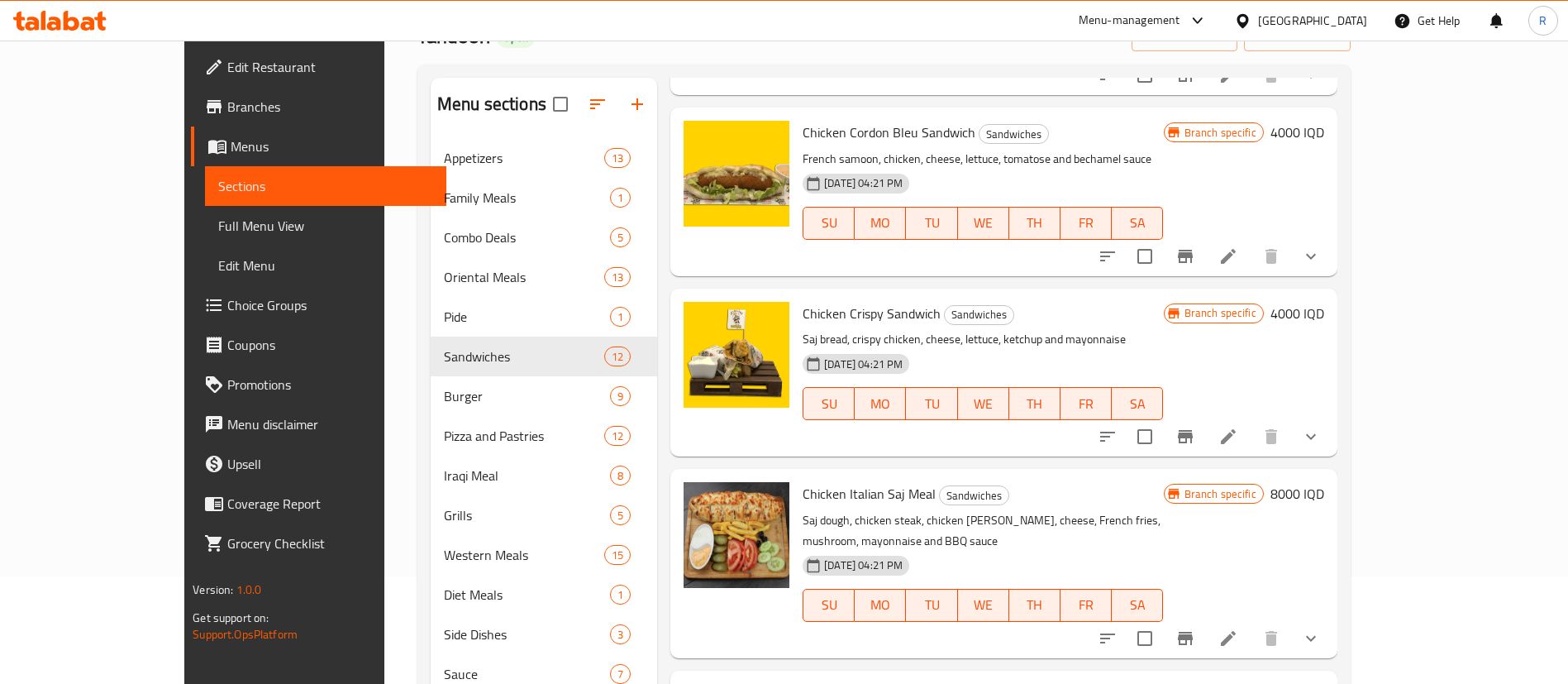
scroll to position [992, 0]
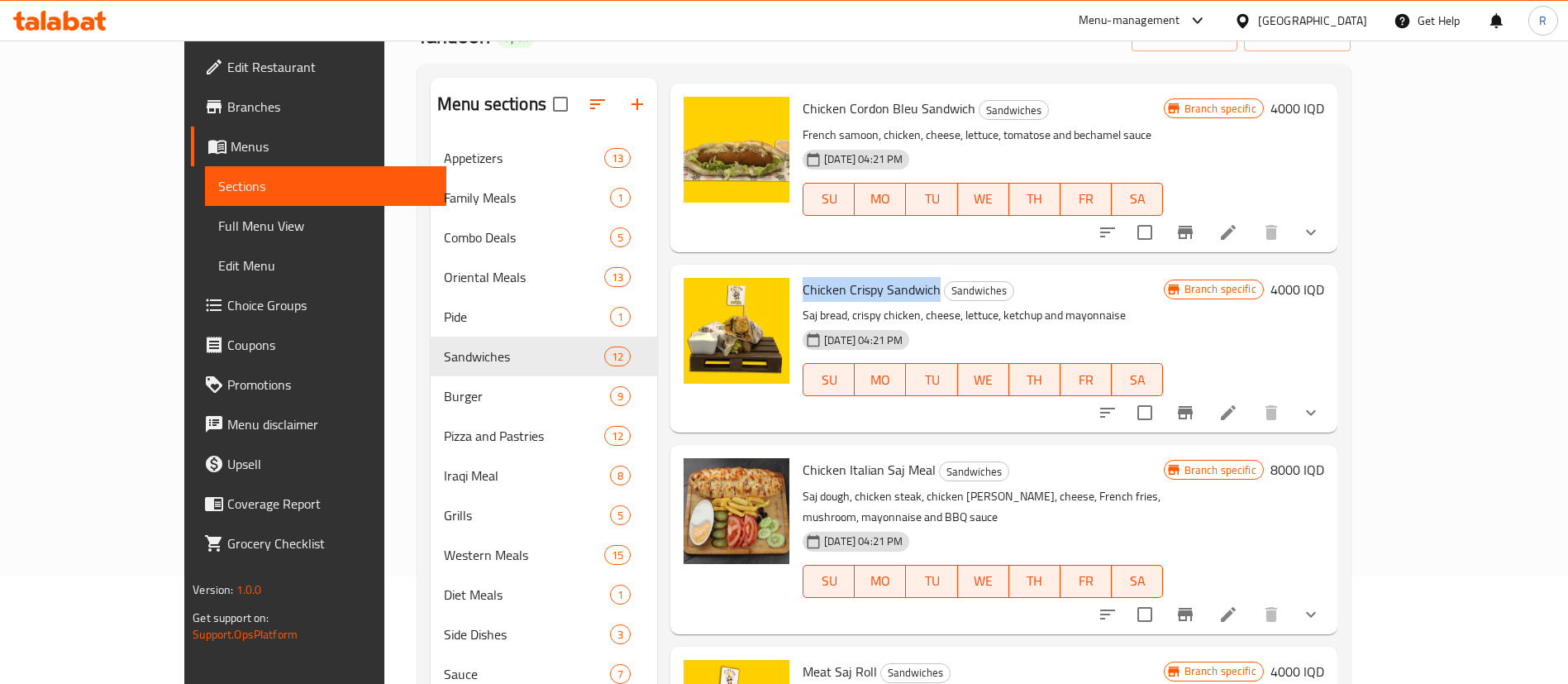
drag, startPoint x: 892, startPoint y: 250, endPoint x: 756, endPoint y: 253, distance: 136.0
click at [796, 271] on div "Chicken Crispy Sandwich Sandwiches Saj bread, crispy chicken, cheese, lettuce, …" at bounding box center [982, 348] width 373 height 154
copy span "Chicken Crispy Sandwich"
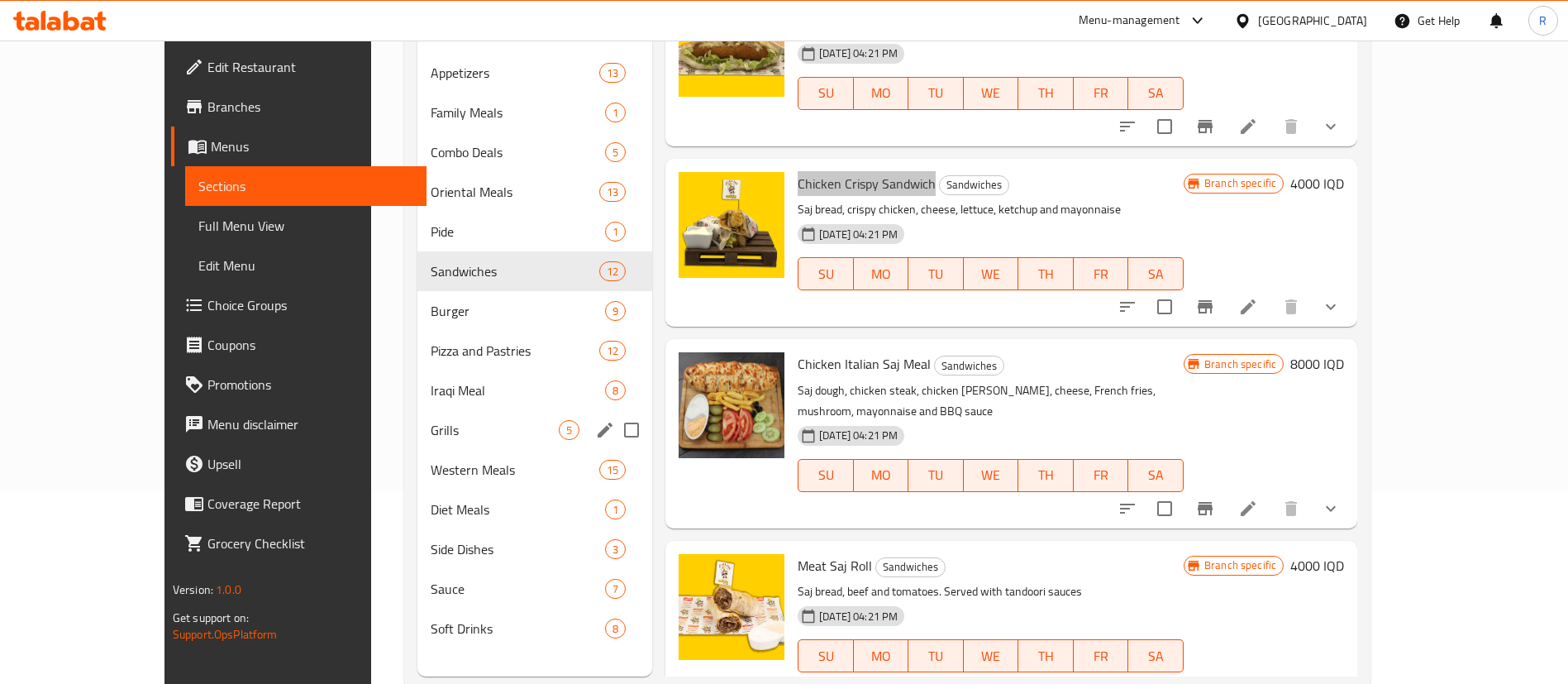
scroll to position [231, 0]
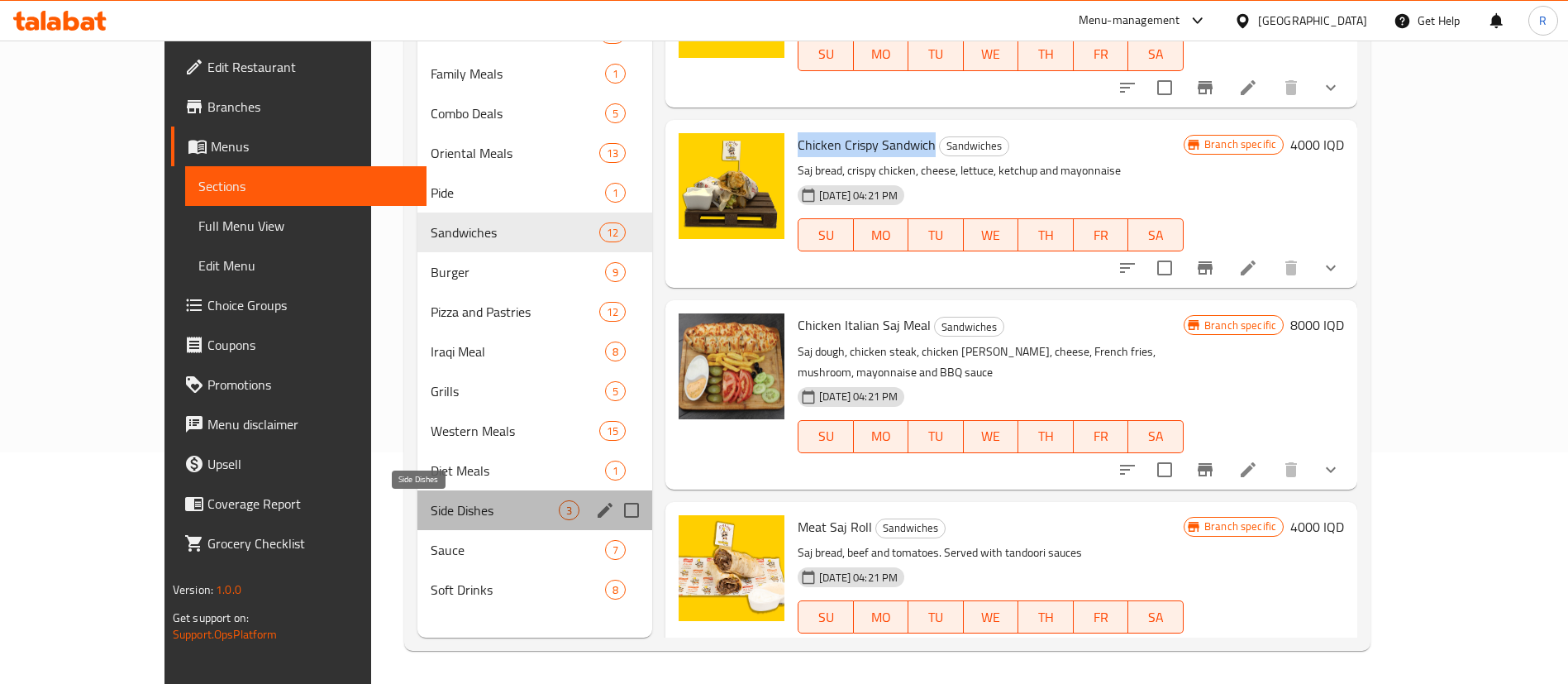
click at [431, 517] on span "Side Dishes" at bounding box center [494, 509] width 128 height 19
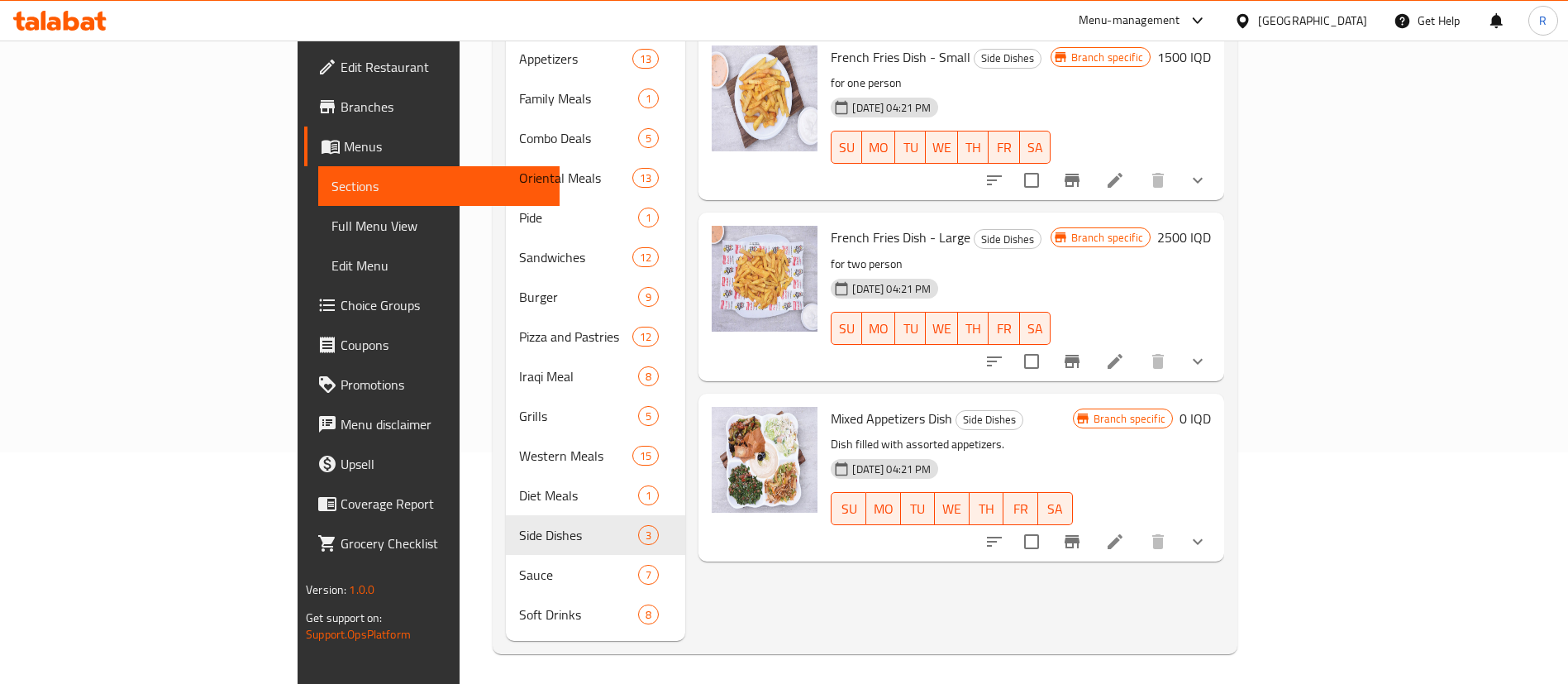
click at [1218, 521] on button "show more" at bounding box center [1197, 541] width 40 height 40
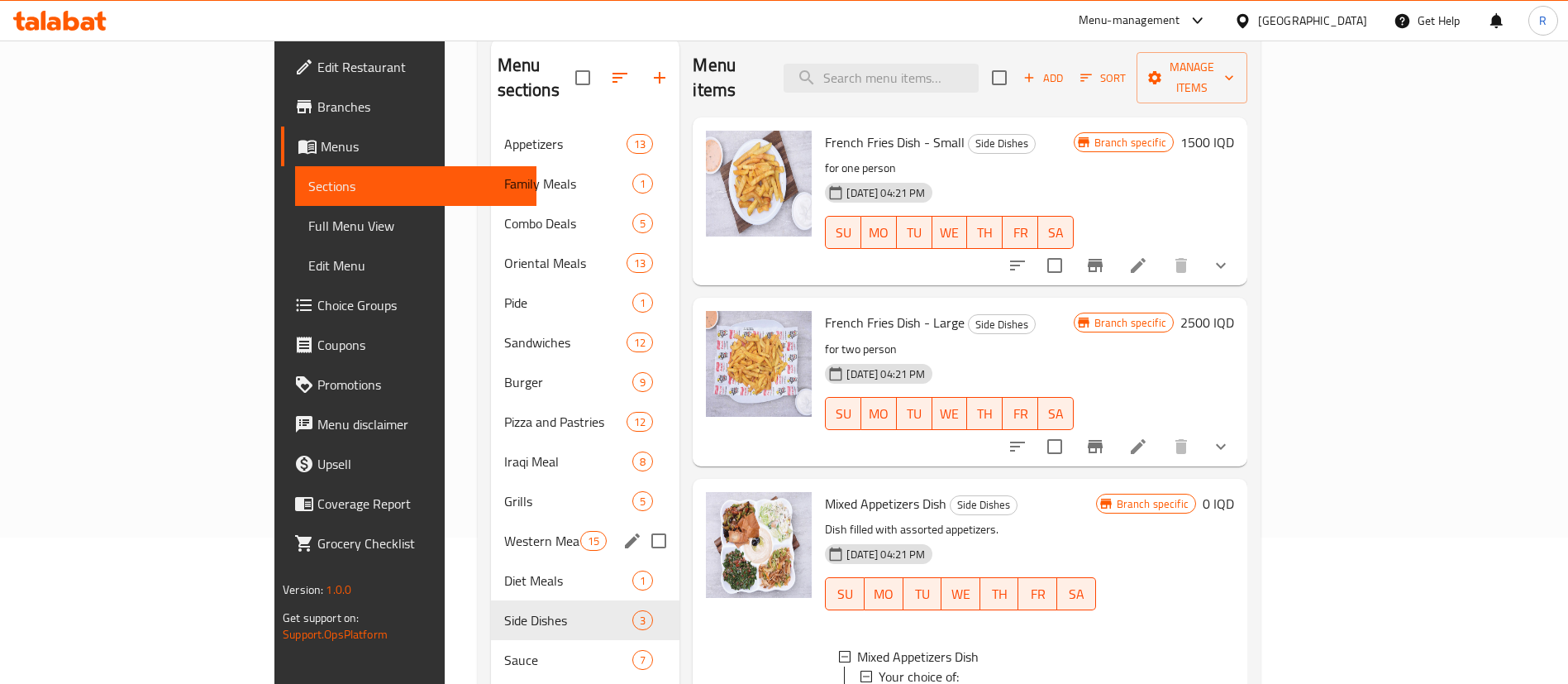
scroll to position [107, 0]
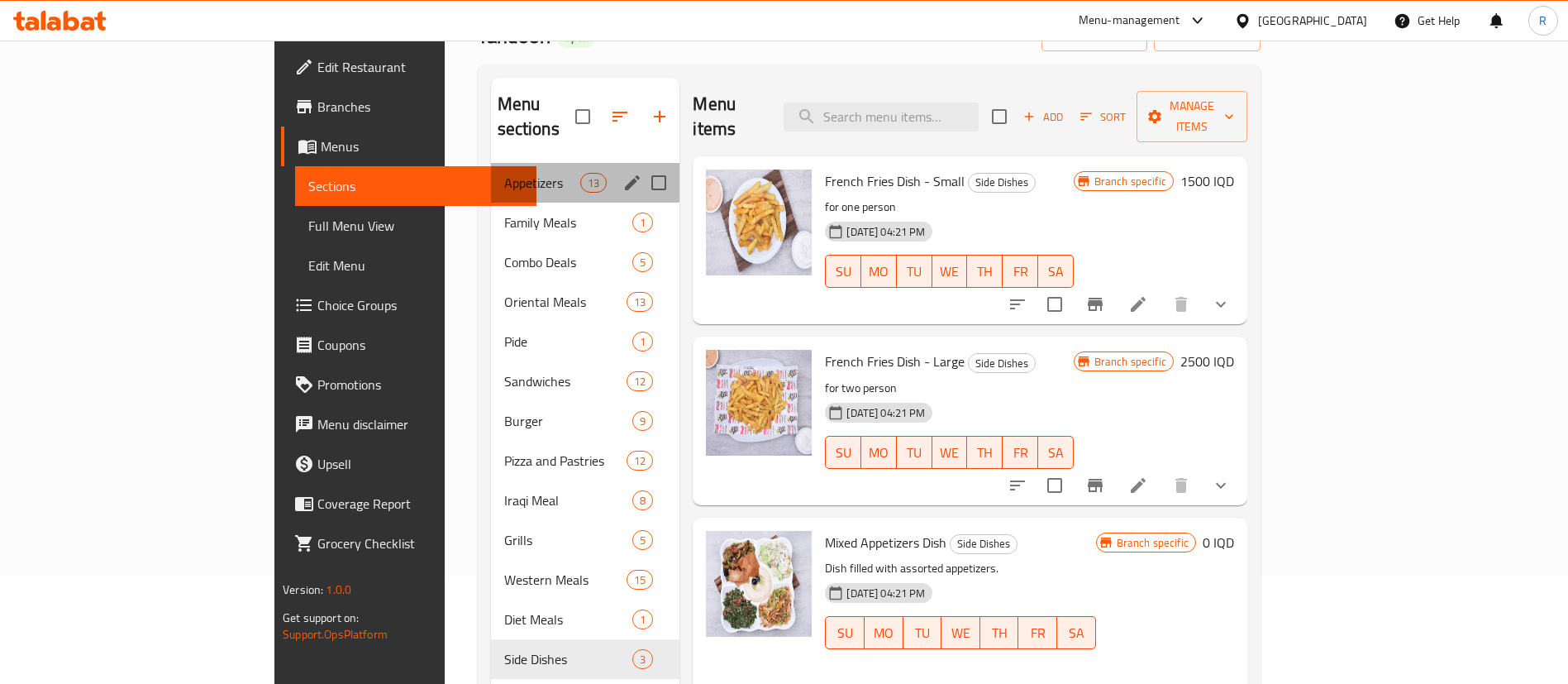
click at [491, 173] on div "Appetizers 13" at bounding box center [585, 182] width 189 height 40
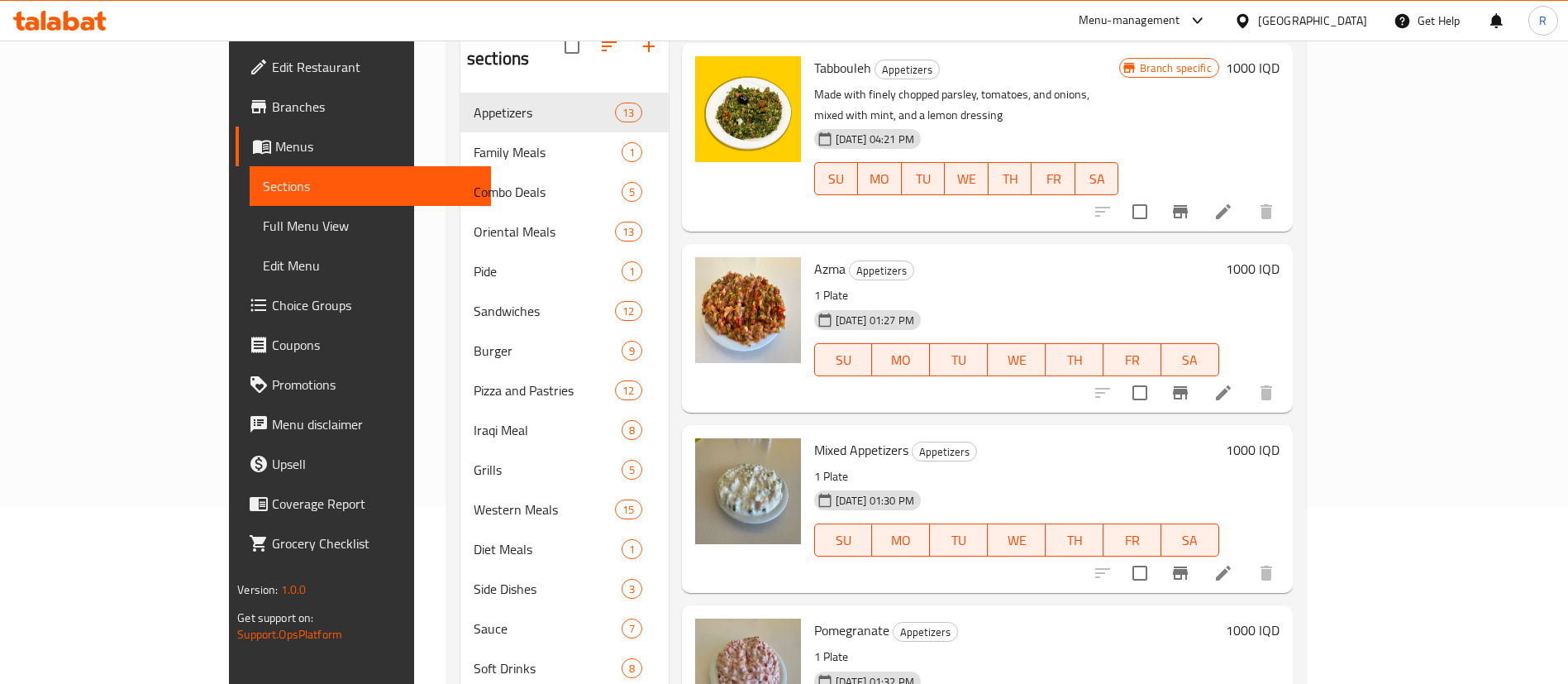
scroll to position [231, 0]
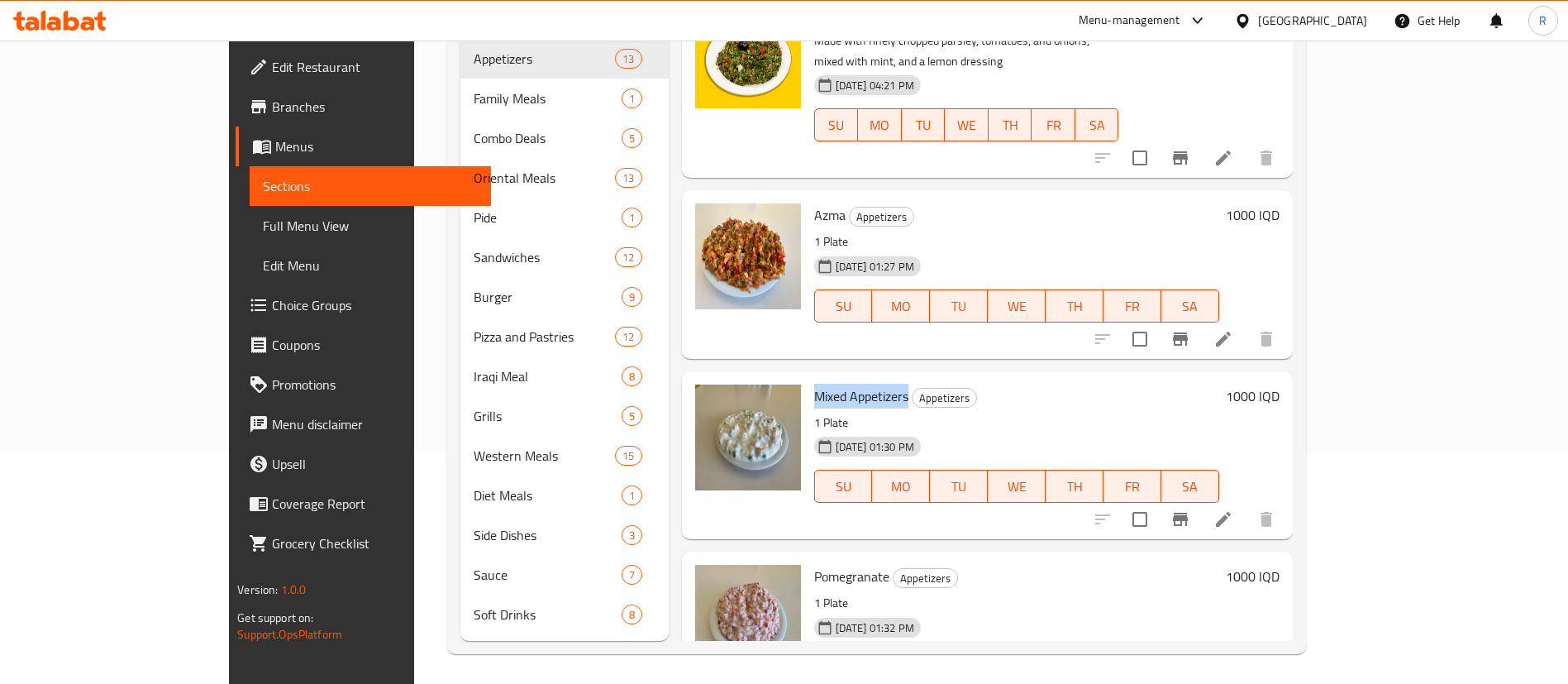
drag, startPoint x: 852, startPoint y: 312, endPoint x: 760, endPoint y: 305, distance: 92.3
click at [814, 385] on h6 "Mixed Appetizers Appetizers" at bounding box center [1016, 396] width 405 height 23
copy span "Mixed Appetizers"
click at [1234, 509] on icon at bounding box center [1222, 519] width 19 height 19
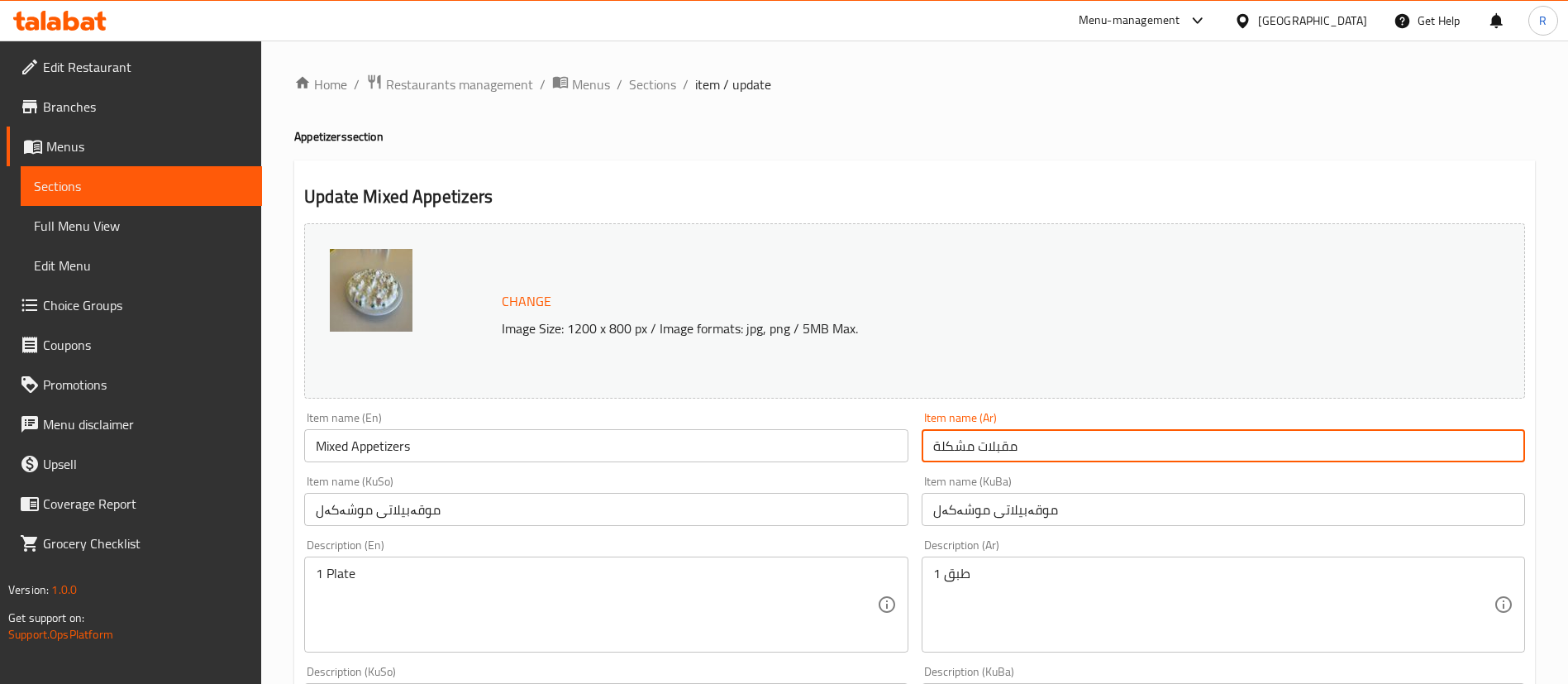
drag, startPoint x: 1029, startPoint y: 446, endPoint x: 912, endPoint y: 445, distance: 117.0
click at [866, 452] on div "Change Image Size: 1200 x 800 px / Image formats: jpg, png / 5MB Max. Item name…" at bounding box center [914, 679] width 1234 height 927
click at [668, 84] on span "Sections" at bounding box center [652, 83] width 47 height 19
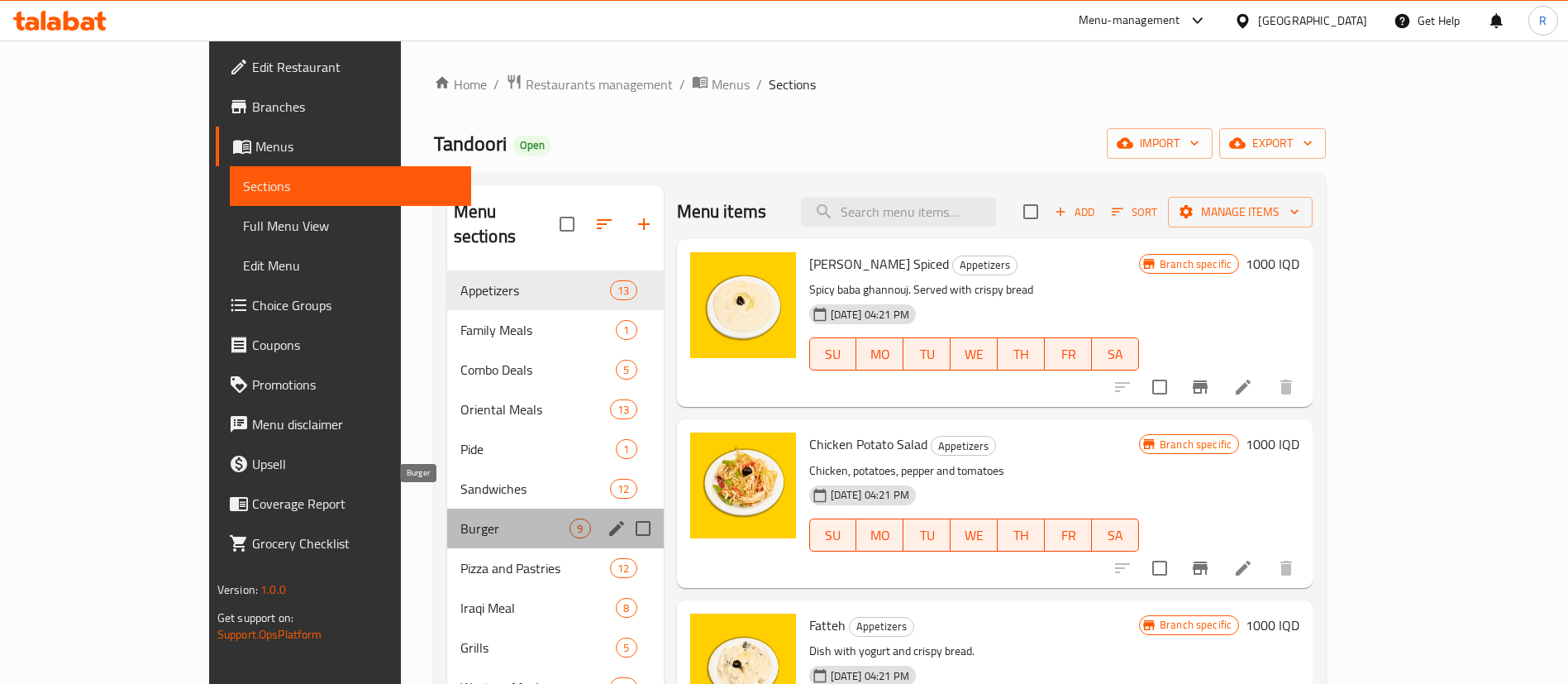
click at [460, 519] on span "Burger" at bounding box center [515, 528] width 110 height 19
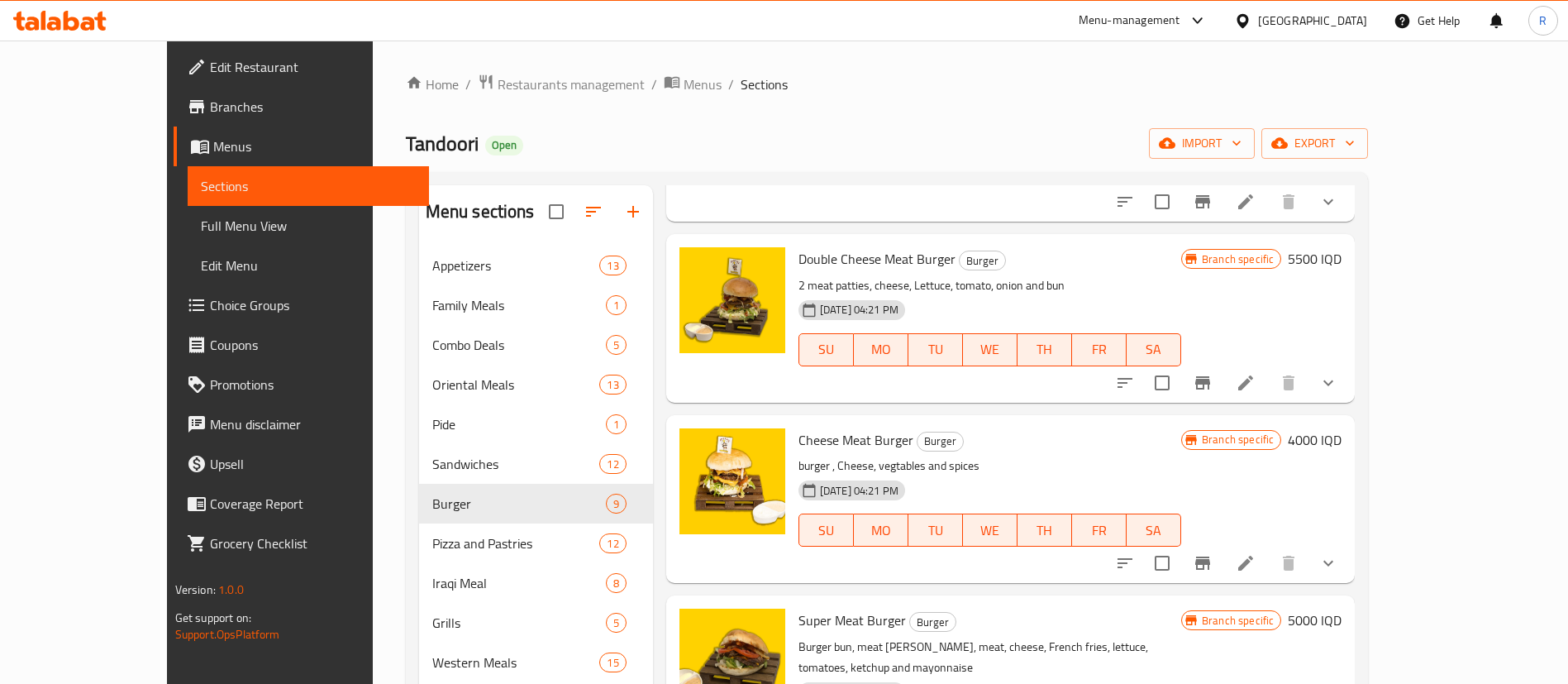
scroll to position [620, 0]
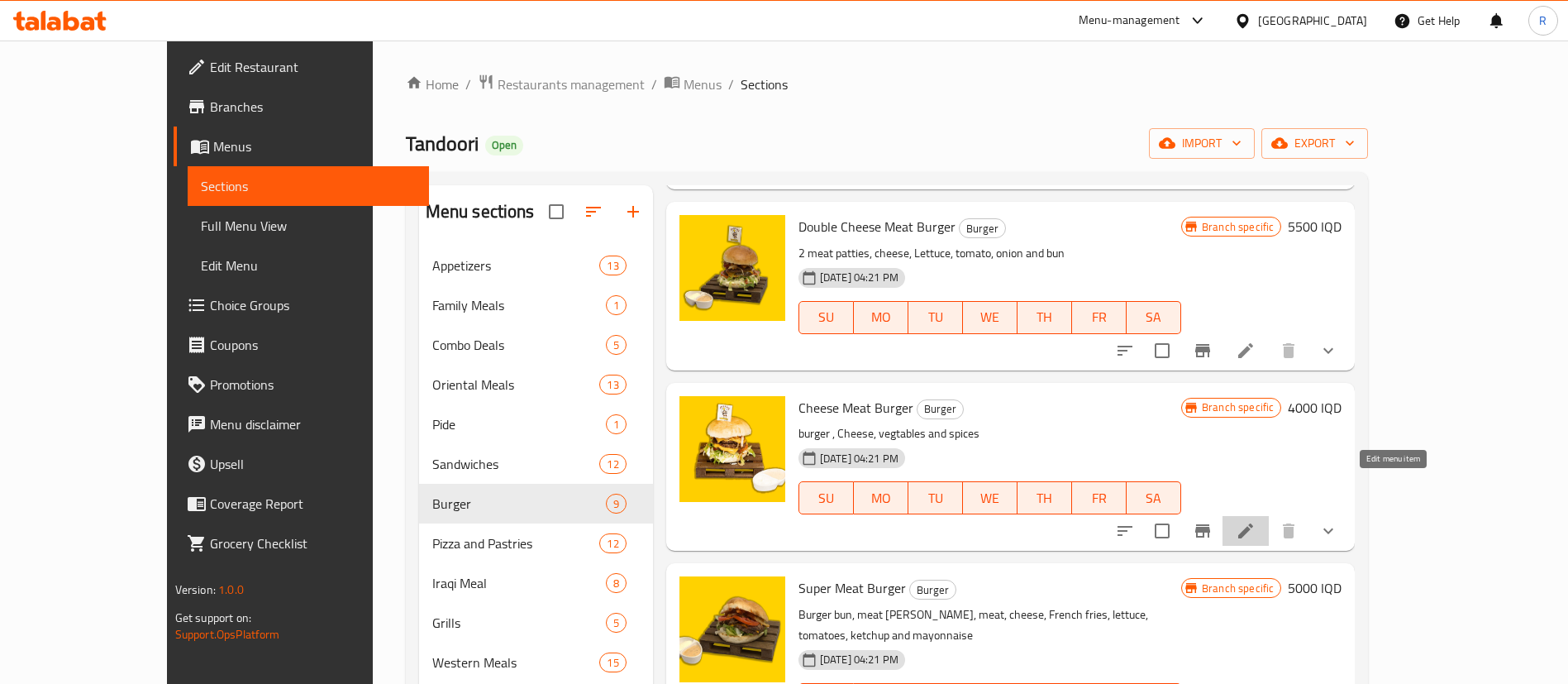
click at [1256, 521] on icon at bounding box center [1245, 531] width 19 height 19
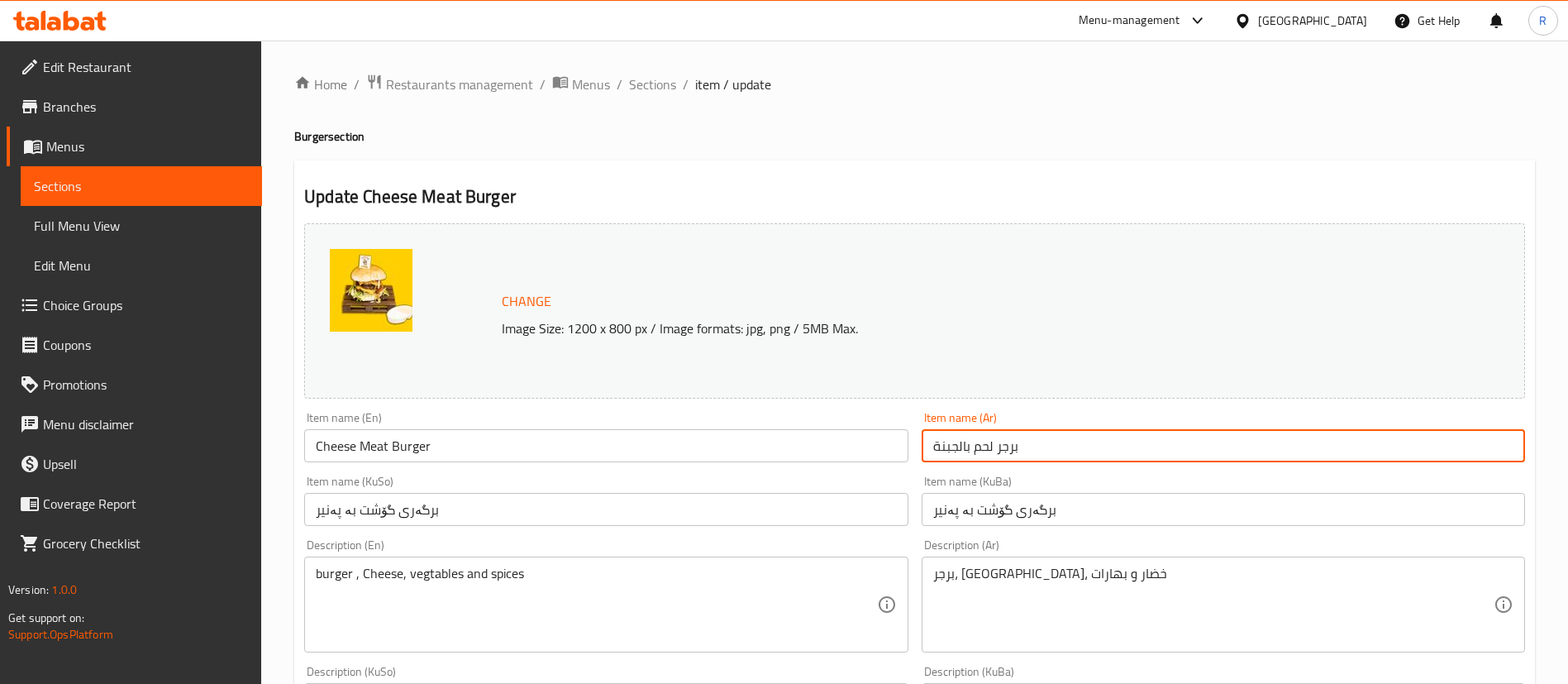
drag, startPoint x: 1046, startPoint y: 444, endPoint x: 912, endPoint y: 438, distance: 134.1
click at [912, 443] on div "Change Image Size: 1200 x 800 px / Image formats: jpg, png / 5MB Max. Item name…" at bounding box center [914, 679] width 1234 height 927
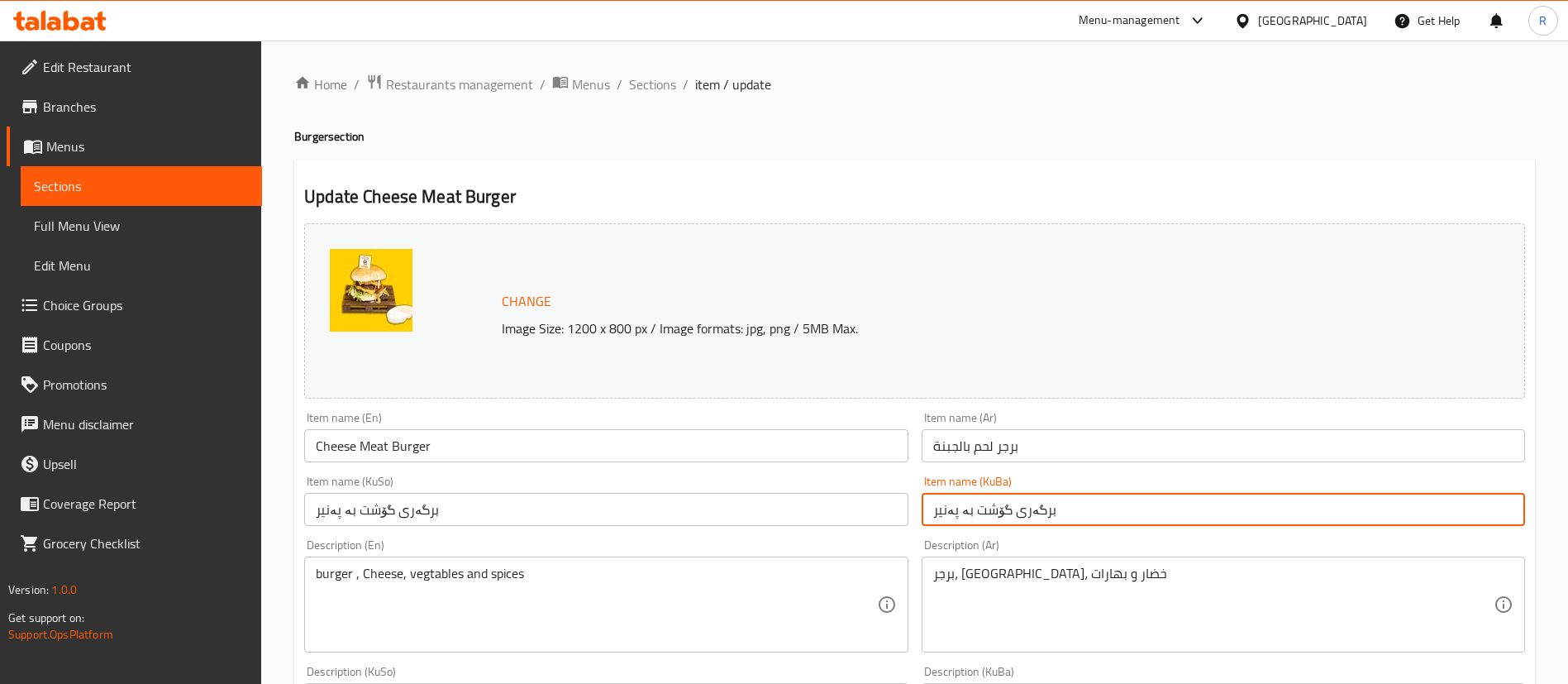
drag, startPoint x: 1059, startPoint y: 506, endPoint x: 933, endPoint y: 525, distance: 127.4
click at [933, 525] on input "برگەری گۆشت بە پەنیر" at bounding box center [1222, 509] width 603 height 33
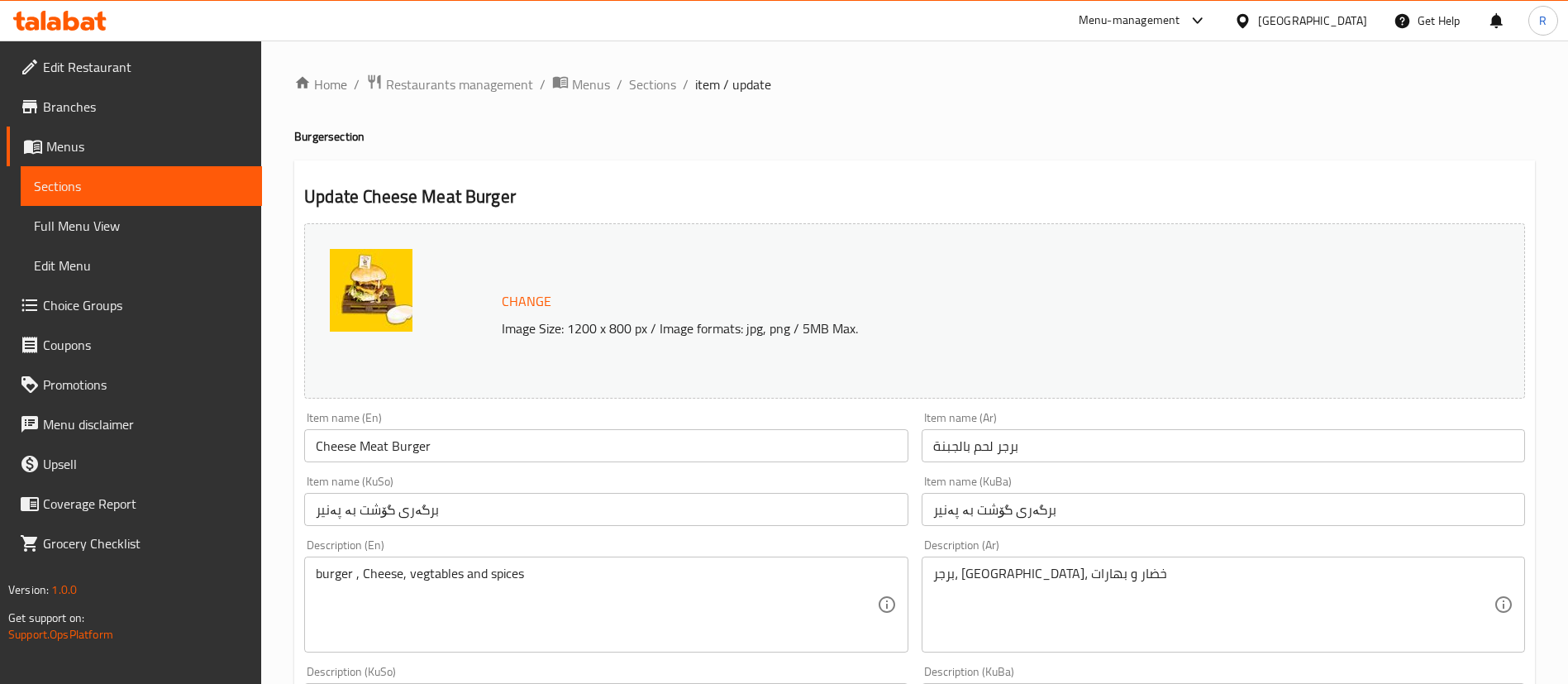
drag, startPoint x: 647, startPoint y: 80, endPoint x: 720, endPoint y: 120, distance: 83.2
click at [647, 81] on span "Sections" at bounding box center [652, 83] width 47 height 19
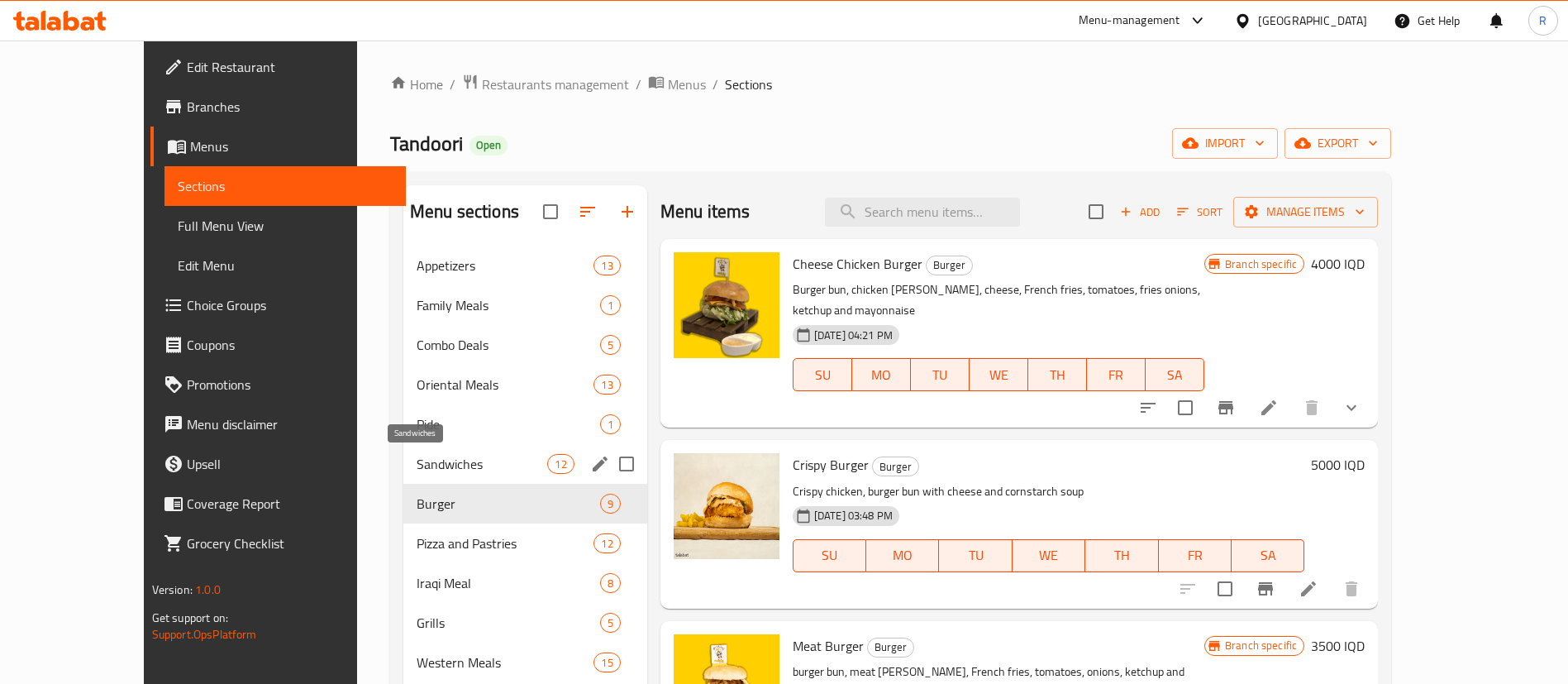
click at [417, 468] on span "Sandwiches" at bounding box center [482, 463] width 131 height 19
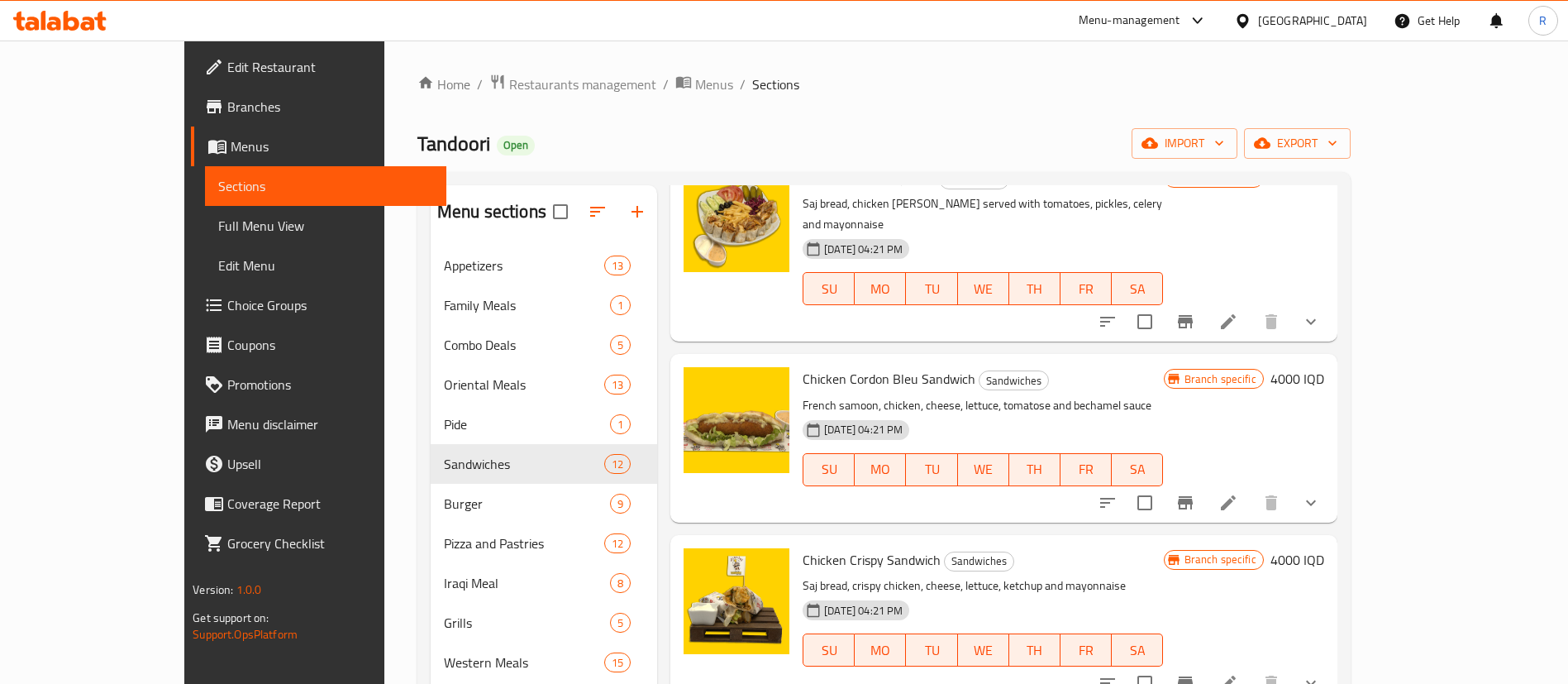
scroll to position [992, 0]
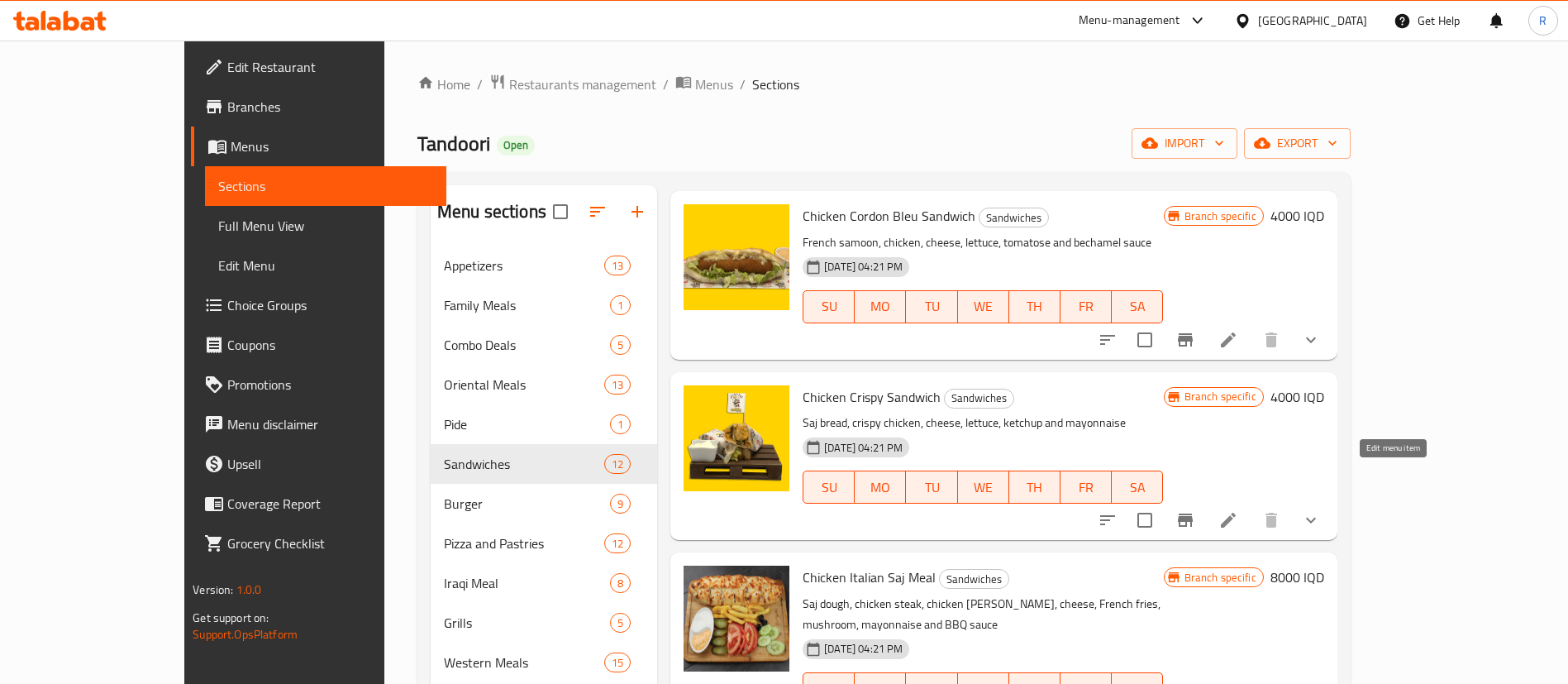
click at [1238, 510] on icon at bounding box center [1227, 519] width 19 height 19
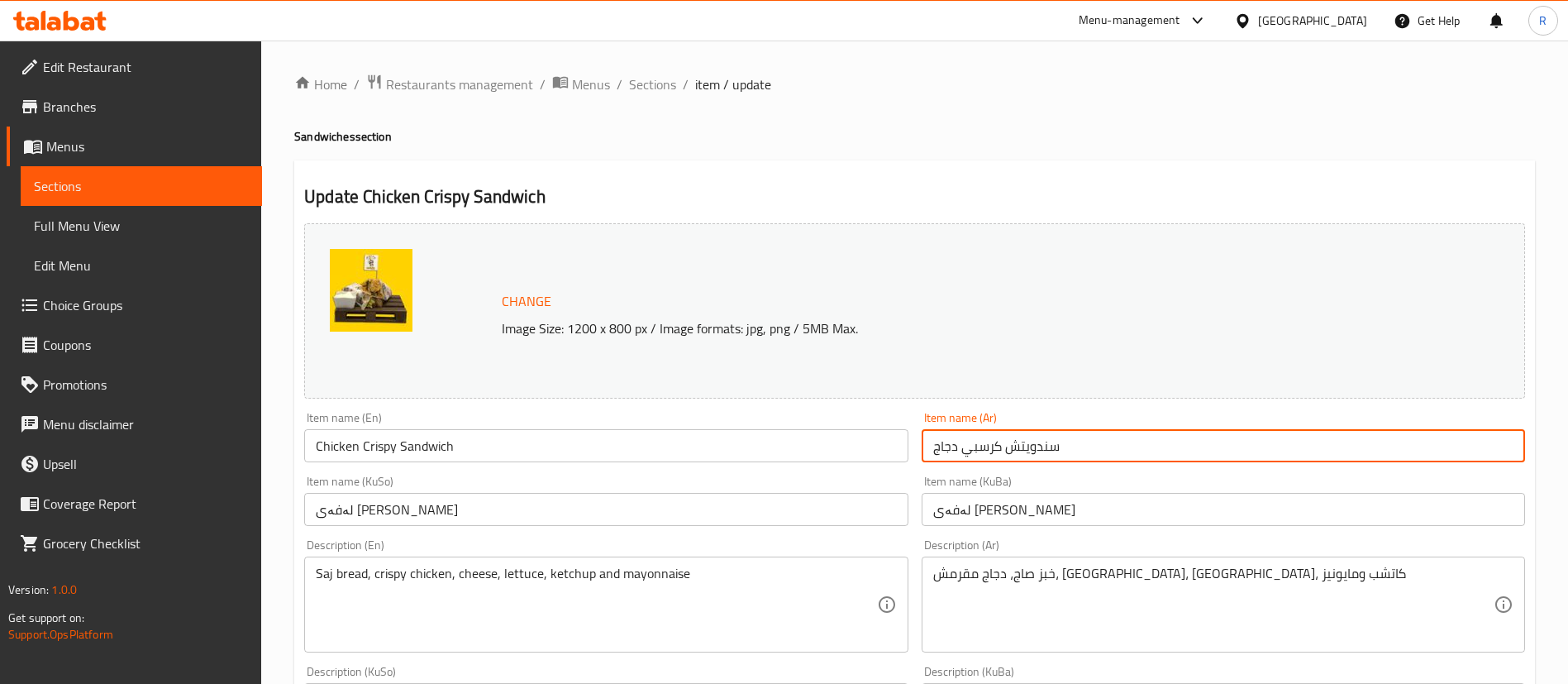
drag, startPoint x: 1106, startPoint y: 442, endPoint x: 934, endPoint y: 441, distance: 172.0
click at [934, 441] on input "سندويتش كرسبي دجاج" at bounding box center [1222, 446] width 603 height 33
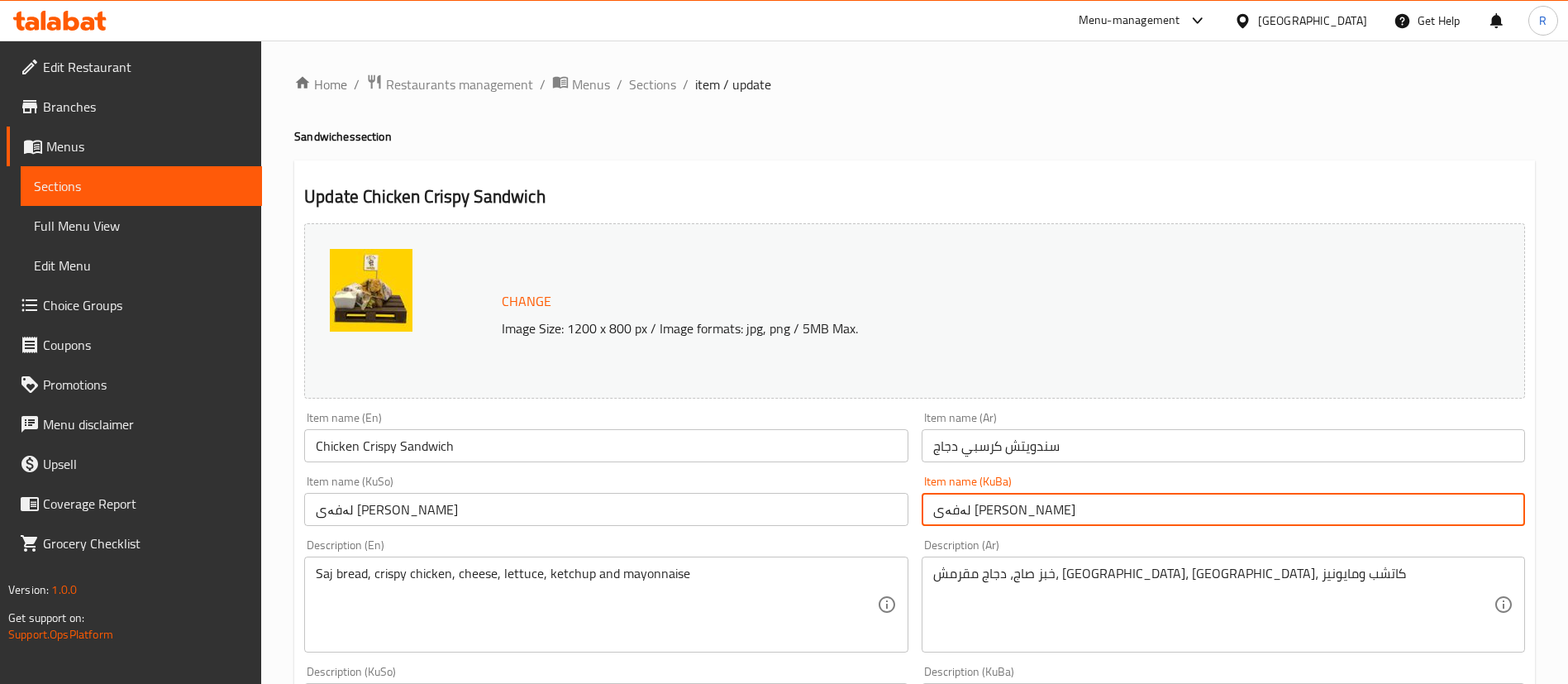
drag, startPoint x: 1087, startPoint y: 507, endPoint x: 895, endPoint y: 510, distance: 192.0
click at [895, 510] on div "Change Image Size: 1200 x 800 px / Image formats: jpg, png / 5MB Max. Item name…" at bounding box center [914, 679] width 1234 height 927
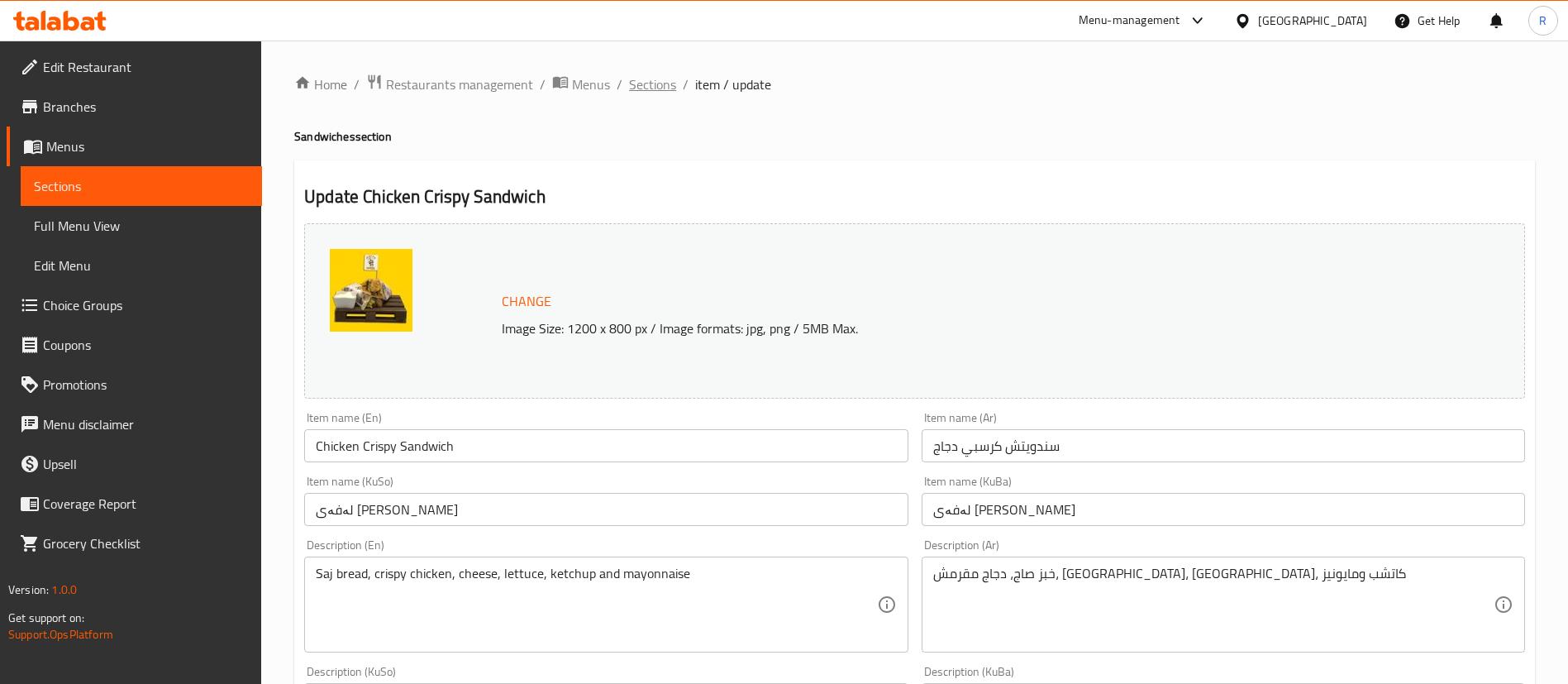
click at [660, 90] on span "Sections" at bounding box center [652, 83] width 47 height 19
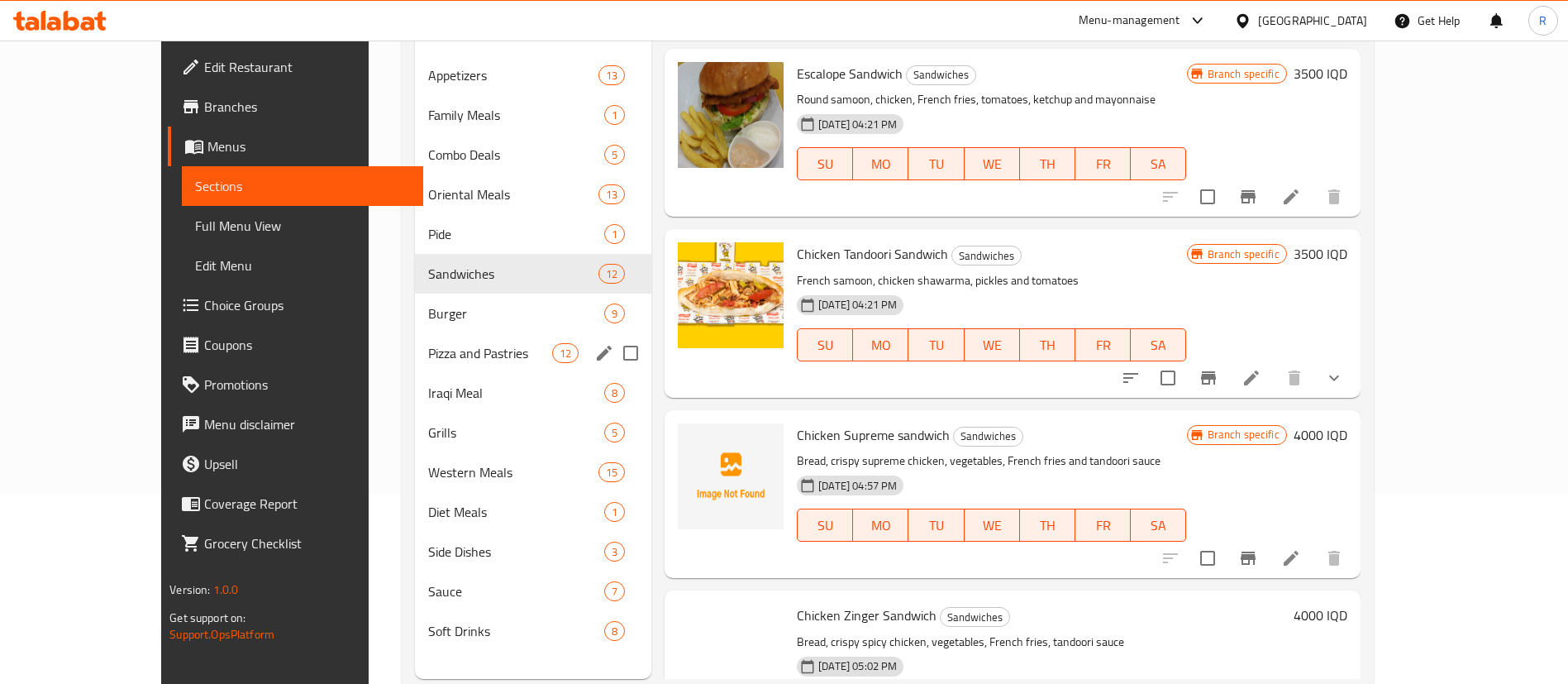
scroll to position [231, 0]
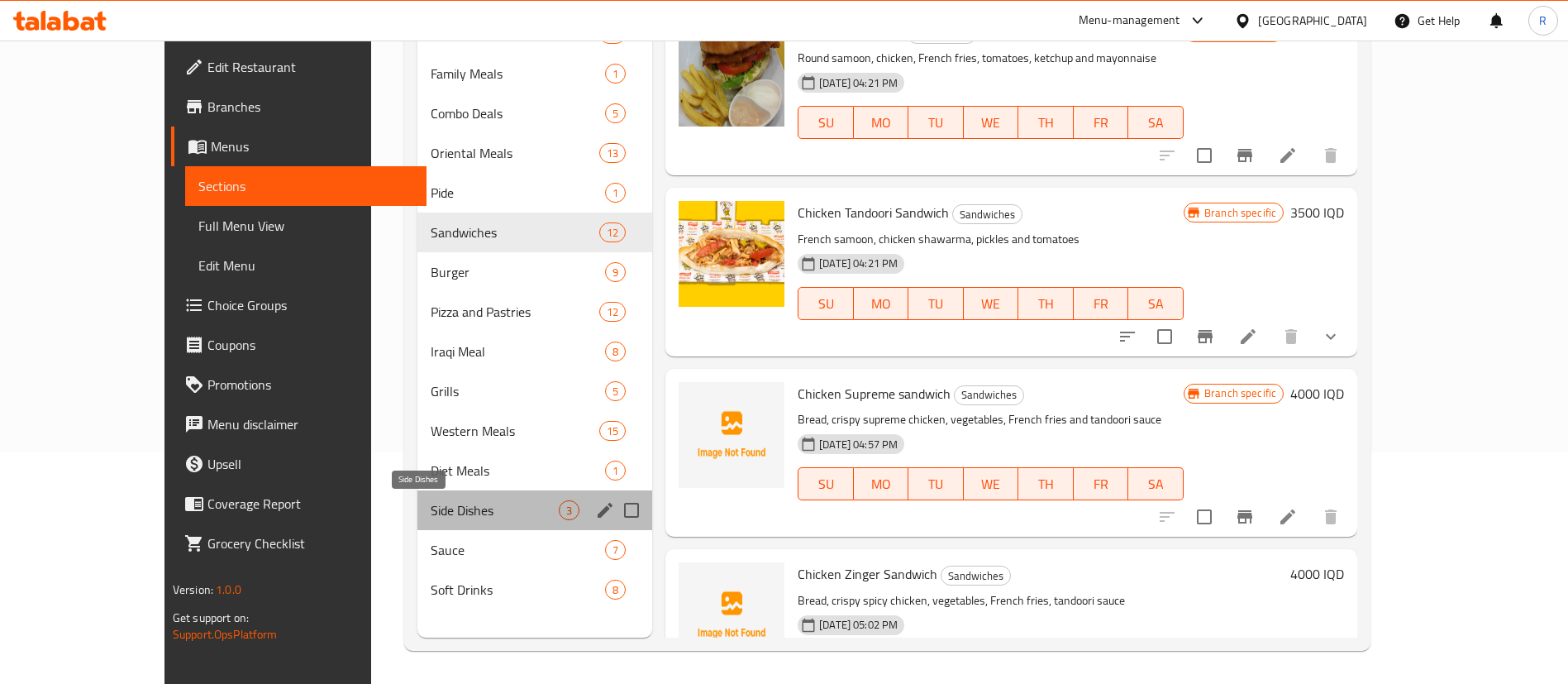
click at [431, 509] on span "Side Dishes" at bounding box center [494, 509] width 128 height 19
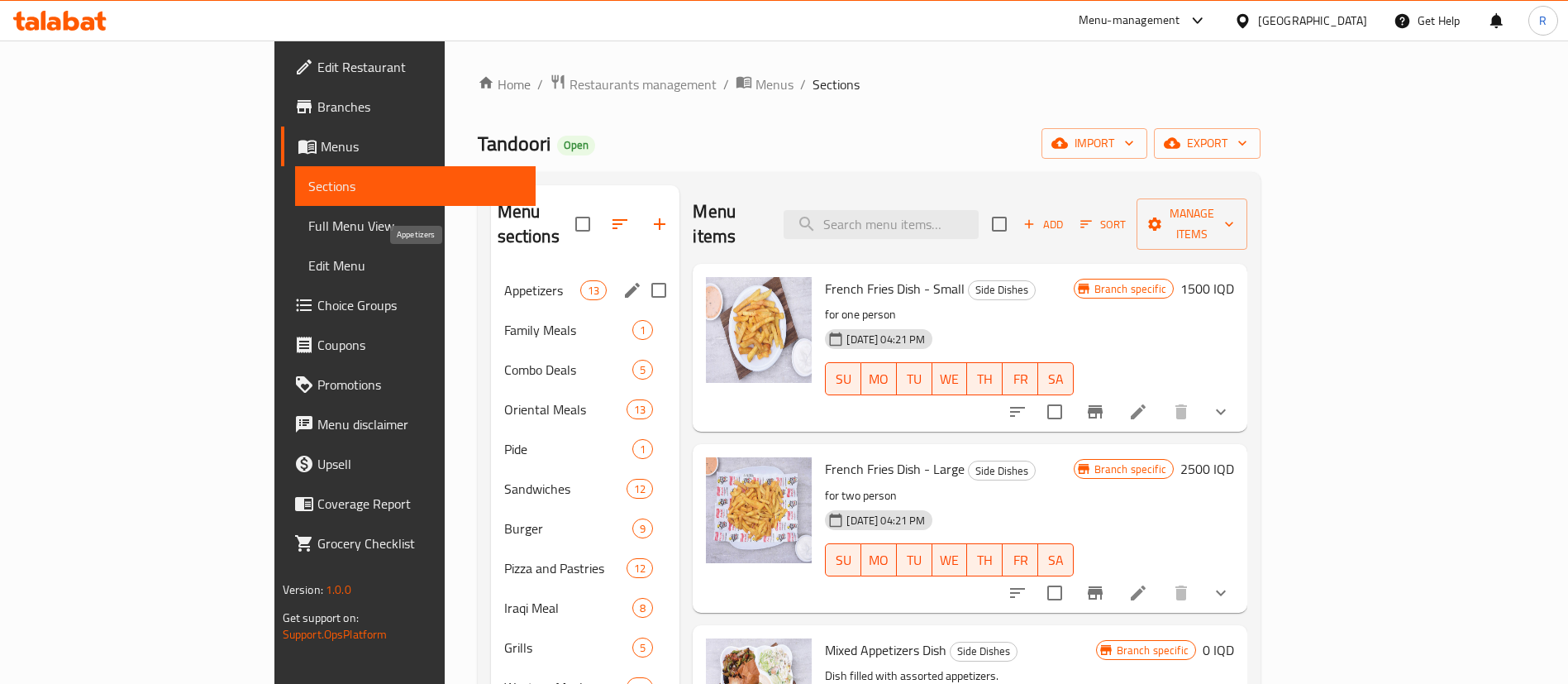
click at [504, 280] on span "Appetizers" at bounding box center [542, 289] width 77 height 19
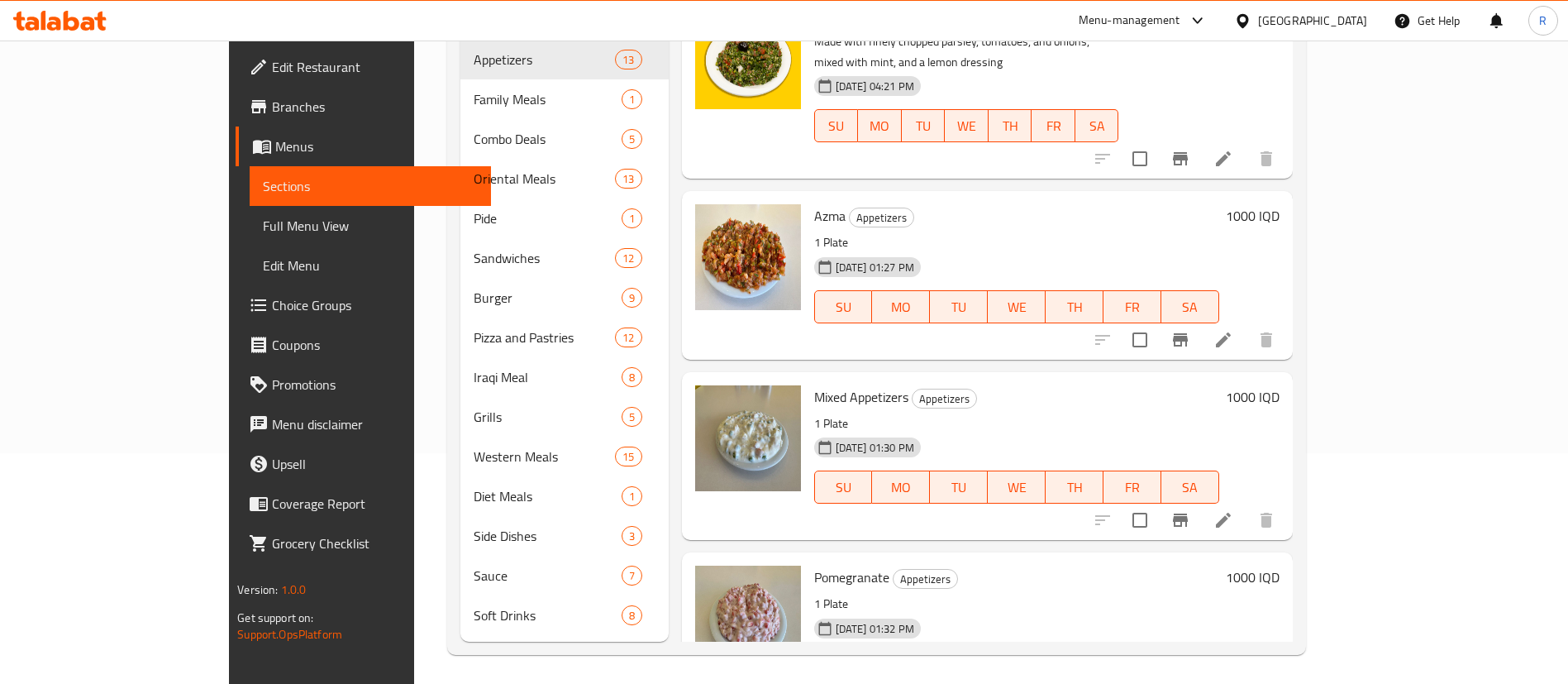
scroll to position [231, 0]
click at [1234, 509] on icon at bounding box center [1222, 519] width 19 height 19
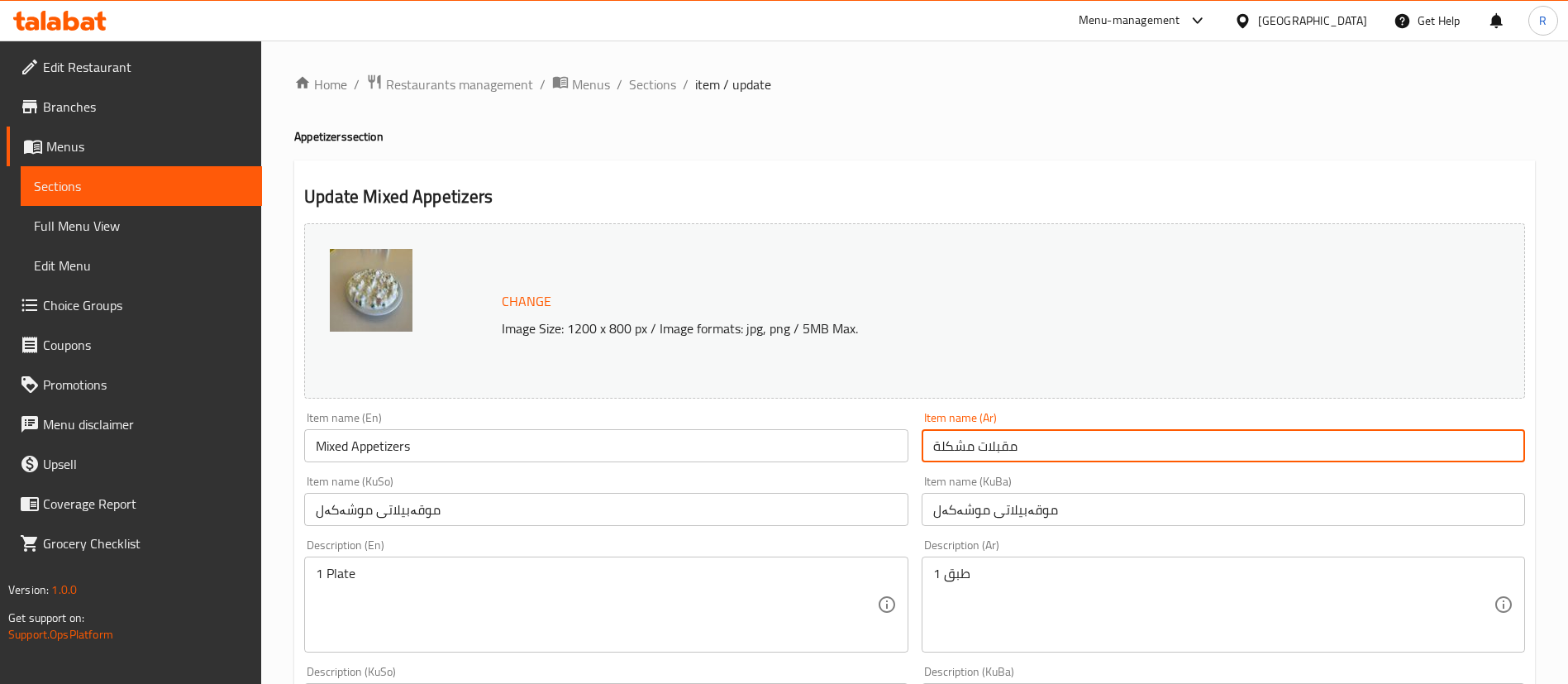
drag, startPoint x: 1064, startPoint y: 442, endPoint x: 924, endPoint y: 444, distance: 140.0
click at [924, 444] on input "مقبلات مشكلة" at bounding box center [1222, 446] width 603 height 33
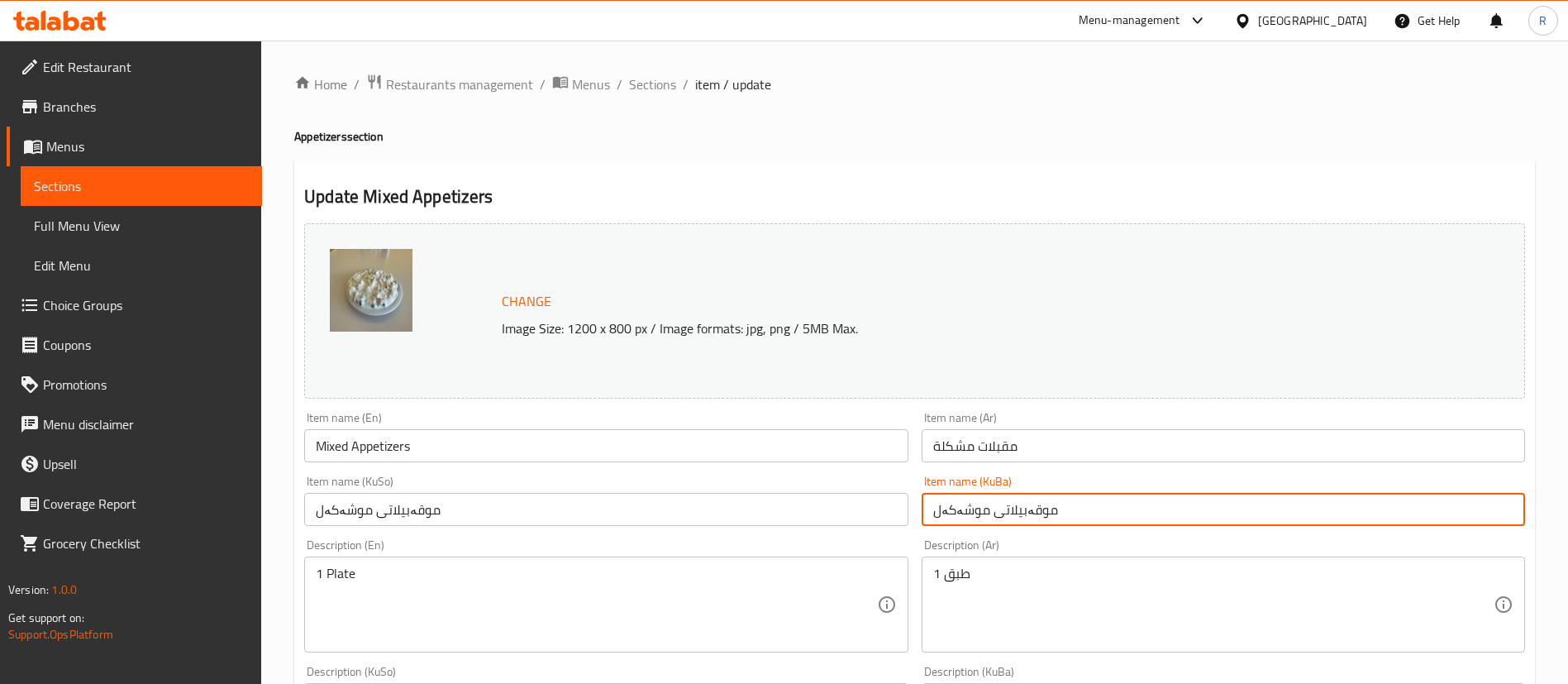
drag, startPoint x: 1080, startPoint y: 507, endPoint x: 941, endPoint y: 513, distance: 139.1
click at [932, 526] on div "Item name (KuBa) موقەبیلاتی موشەکەل Item name (KuBa)" at bounding box center [1222, 500] width 616 height 64
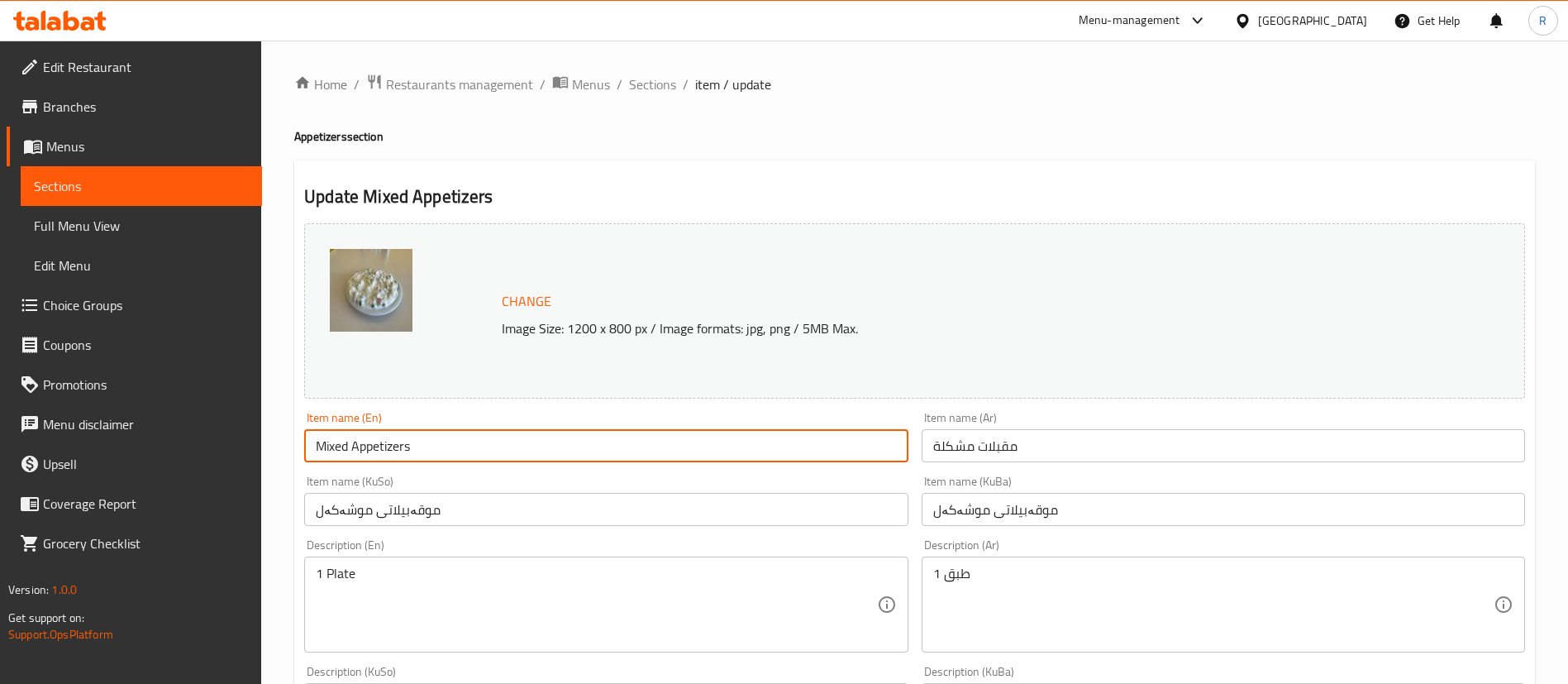
click at [489, 442] on input "Mixed Appetizers" at bounding box center [605, 446] width 603 height 33
type input "Mixed Appetizers - Small"
click at [1095, 449] on input "مقبلات مشكلة" at bounding box center [1222, 446] width 603 height 33
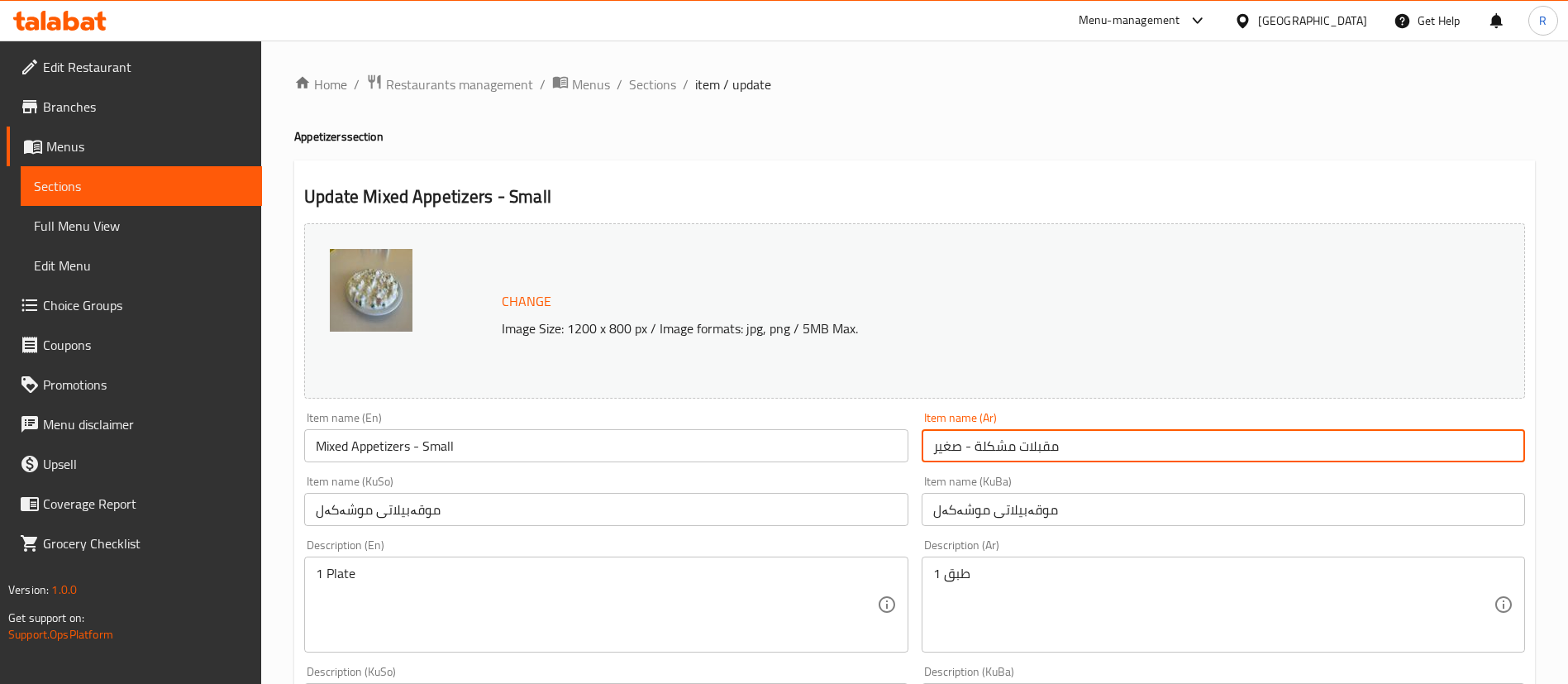
type input "مقبلات مشكلة - صغير"
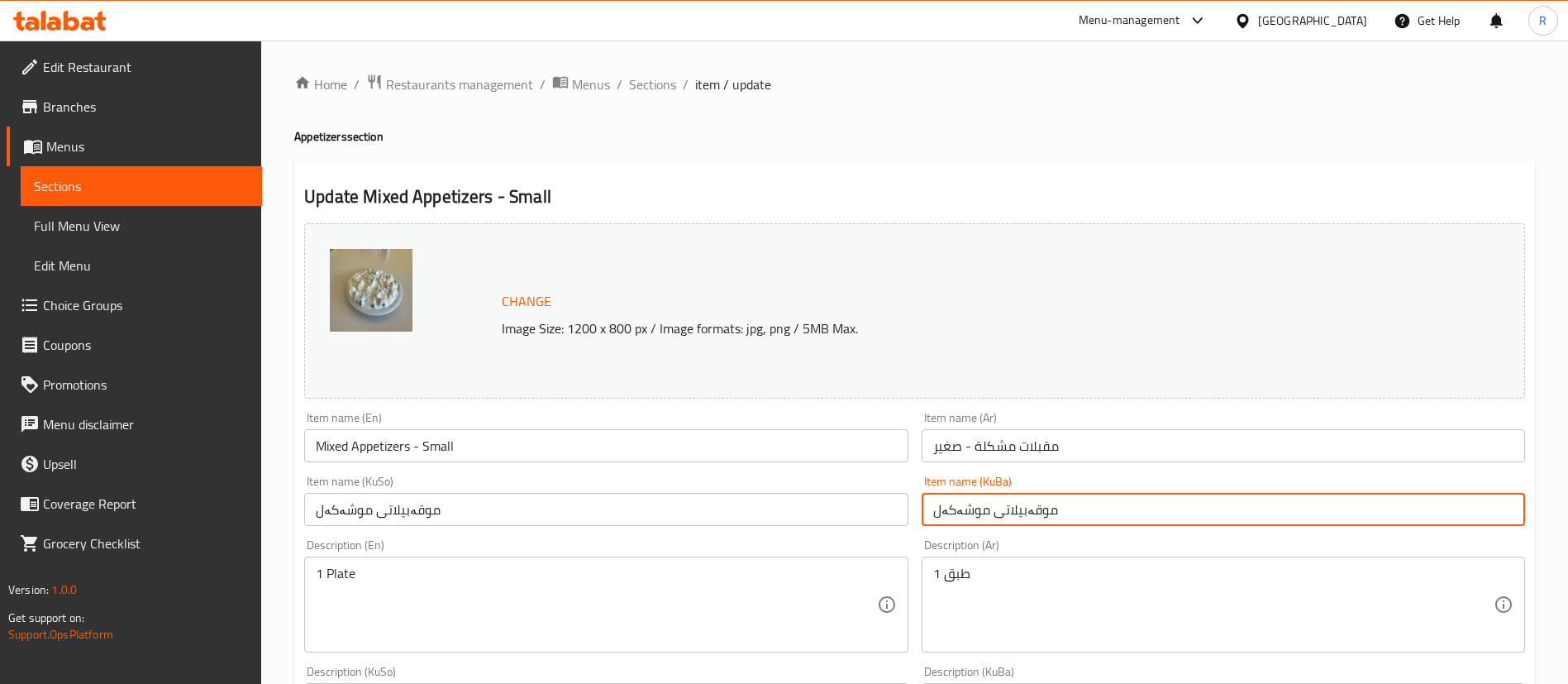
click at [1128, 506] on input "موقەبیلاتی موشەکەل" at bounding box center [1222, 509] width 603 height 33
paste input "گچکە"
type input "موقەبیلاتی موشەکەل - گچکە"
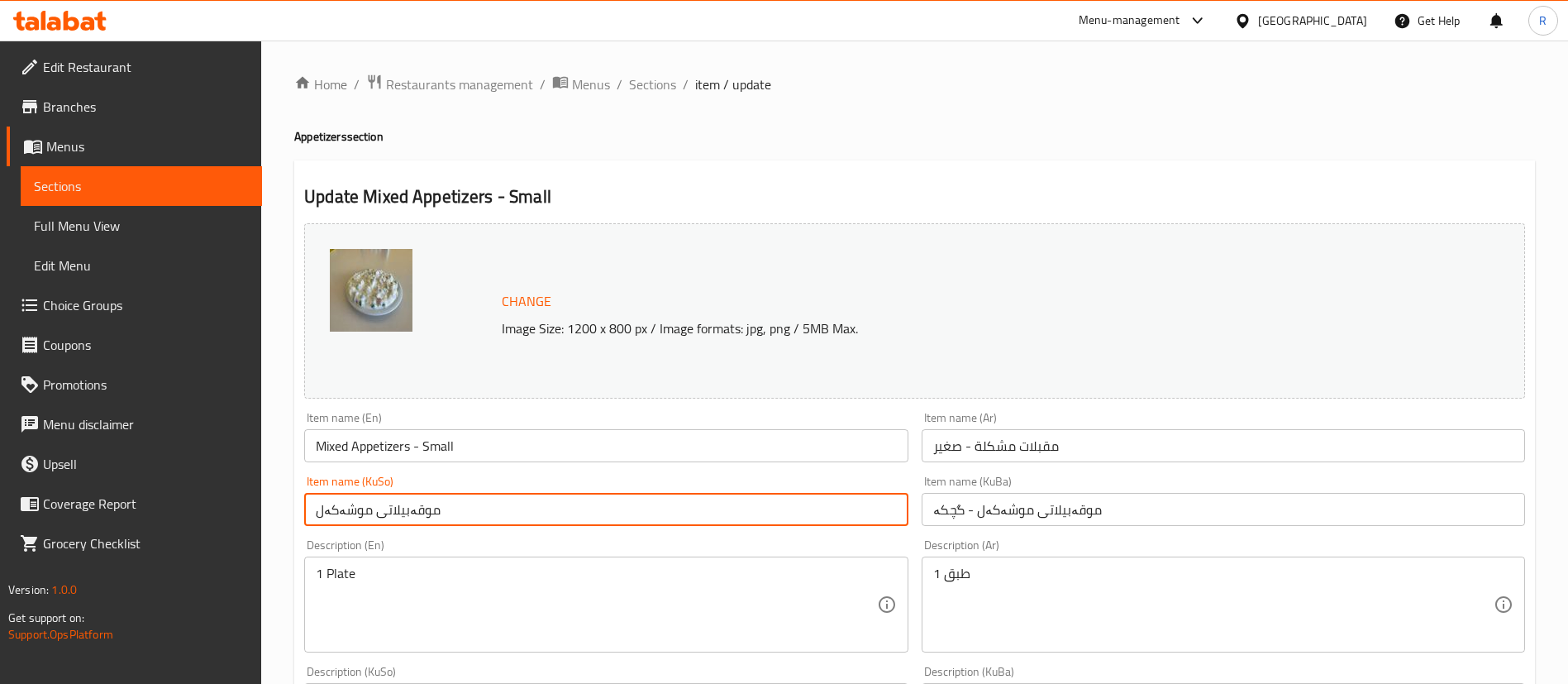
drag, startPoint x: 458, startPoint y: 513, endPoint x: 283, endPoint y: 544, distance: 177.7
paste input "- گچکە"
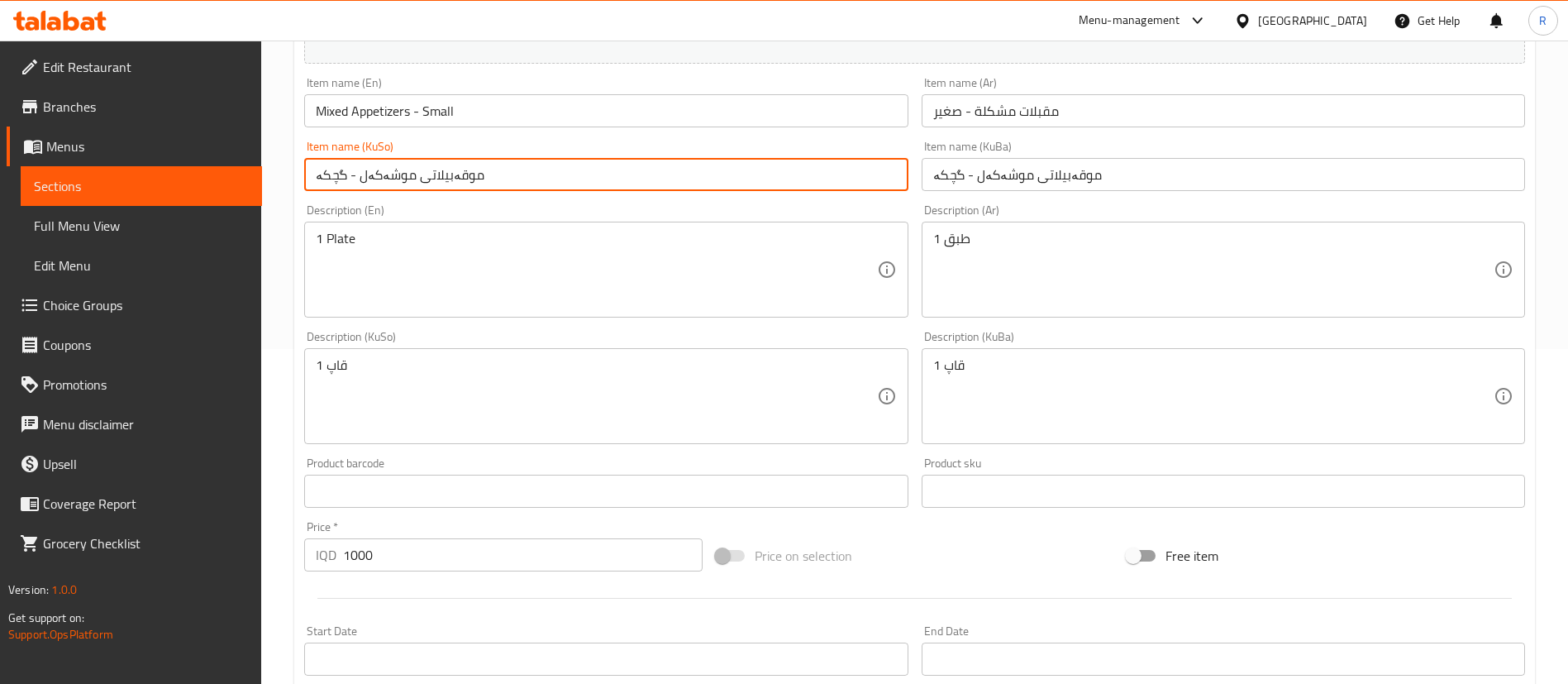
scroll to position [699, 0]
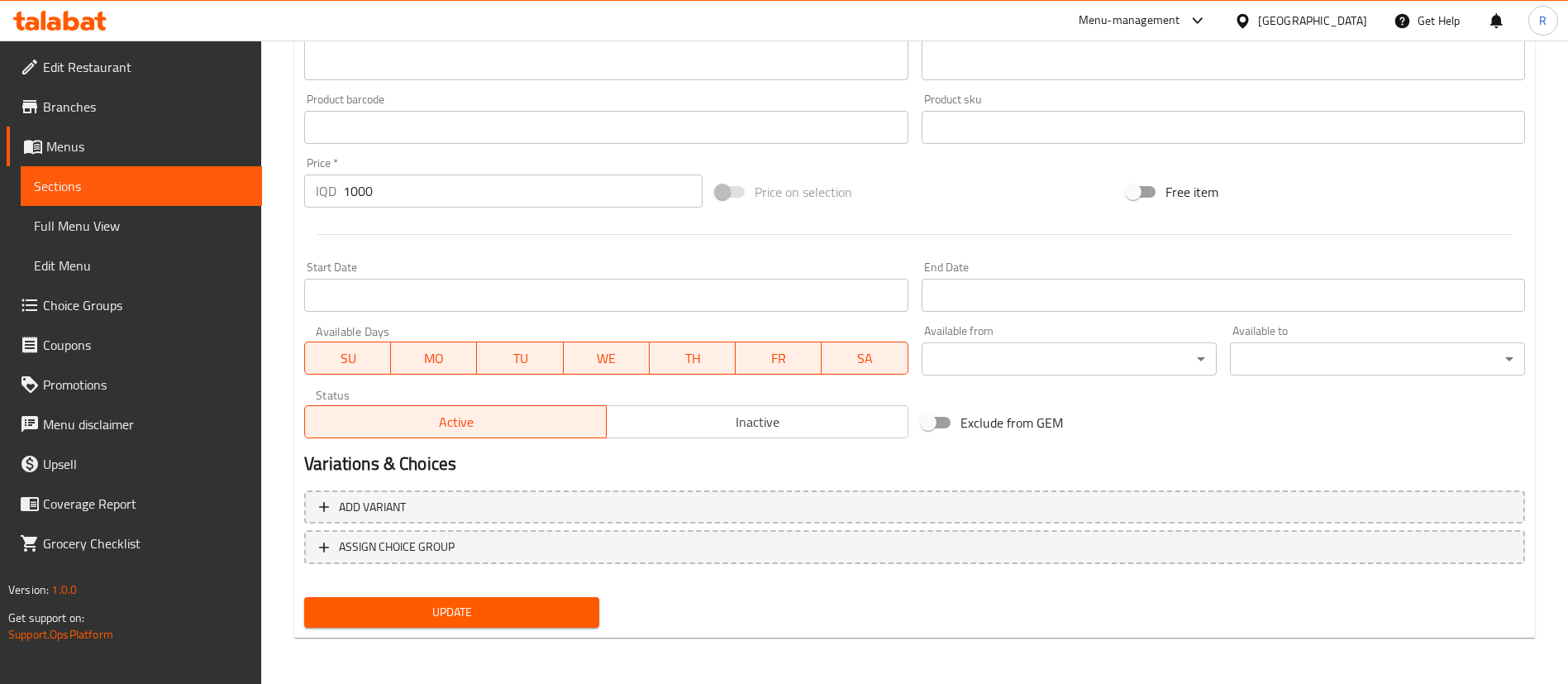
type input "موقەبیلاتی موشەکەل - گچکە"
click at [472, 615] on span "Update" at bounding box center [451, 612] width 269 height 20
